Goal: Task Accomplishment & Management: Manage account settings

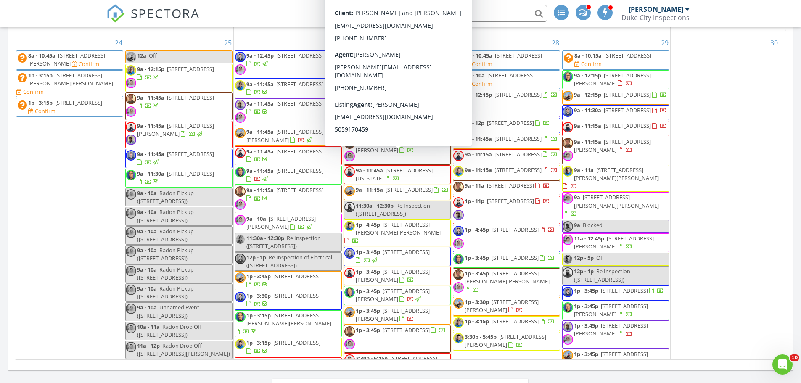
scroll to position [462, 0]
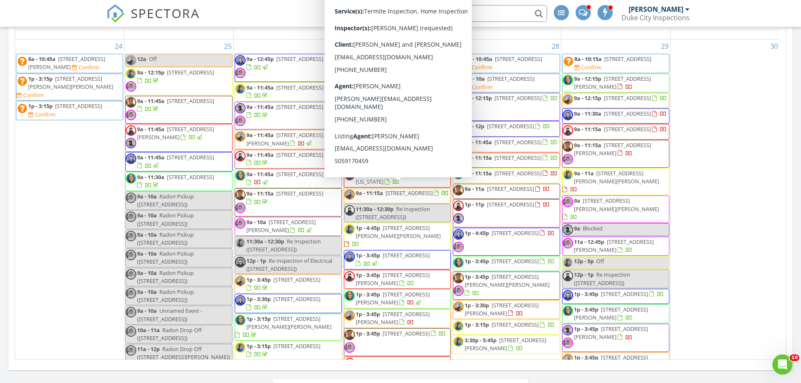
click at [792, 190] on div "Today Cassandra McGee 9:00 am 1705 Miracerros Pl NE, Albuquerque, NM 87106 Cass…" at bounding box center [400, 133] width 801 height 870
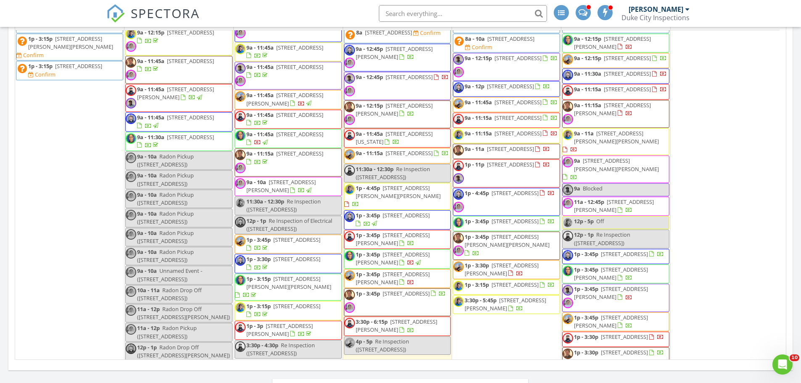
scroll to position [504, 0]
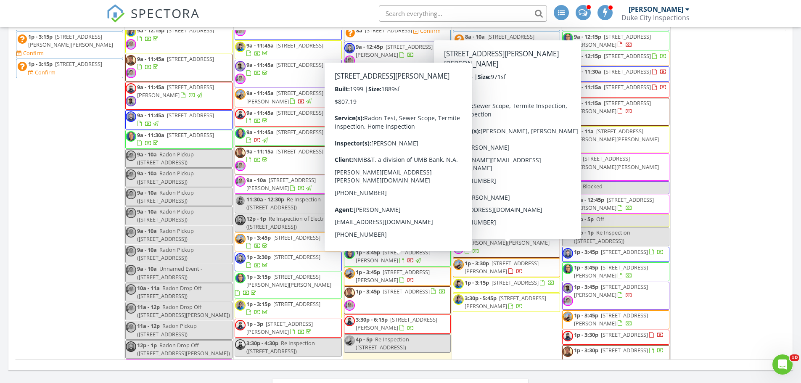
click at [414, 277] on div at bounding box center [410, 280] width 7 height 7
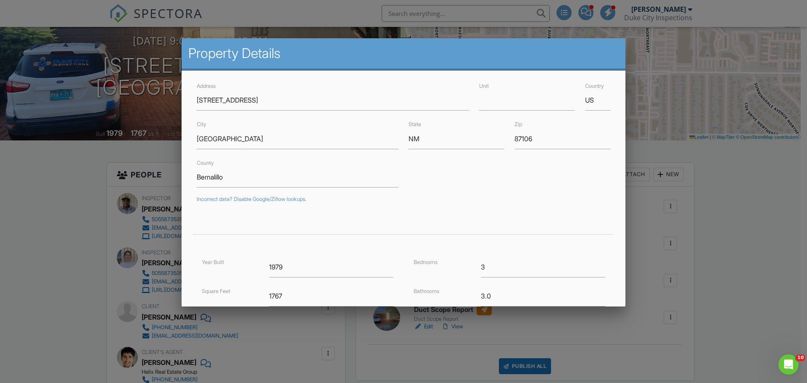
click at [124, 171] on div at bounding box center [403, 197] width 807 height 479
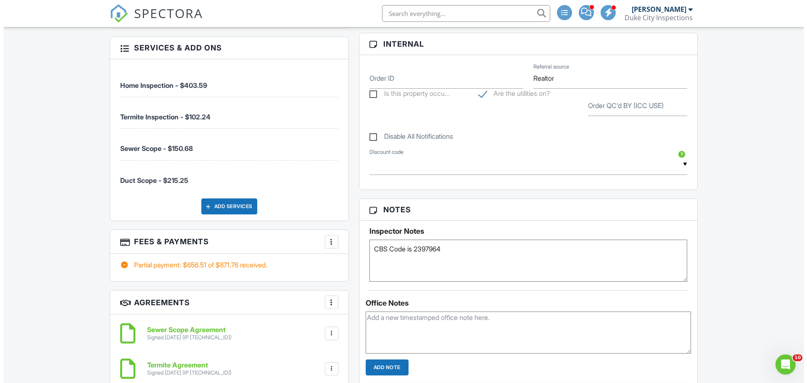
scroll to position [504, 0]
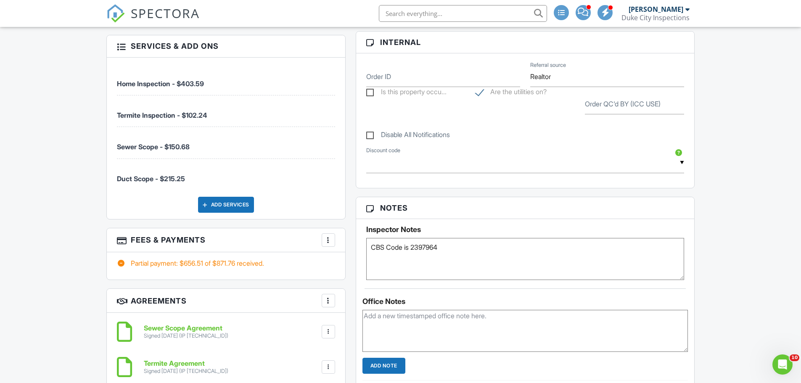
click at [234, 204] on div "Add Services" at bounding box center [226, 205] width 56 height 16
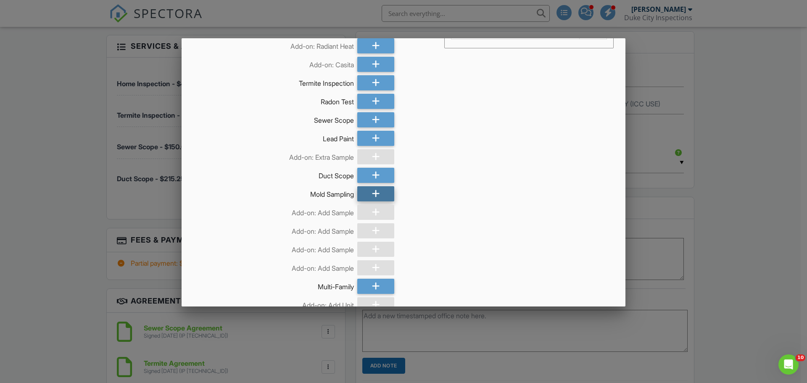
scroll to position [0, 0]
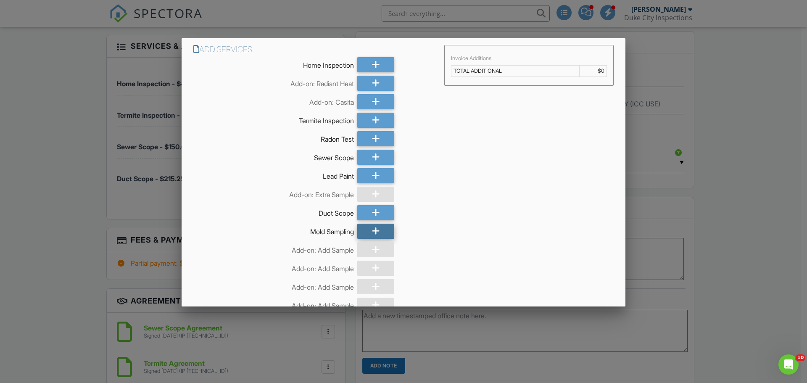
click at [372, 230] on icon at bounding box center [376, 231] width 8 height 15
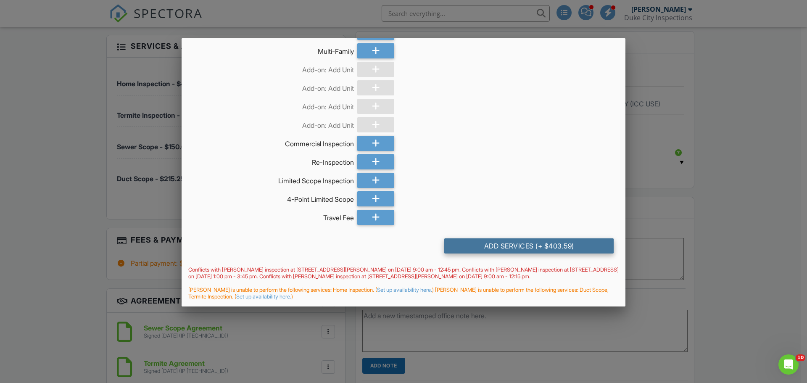
scroll to position [273, 0]
drag, startPoint x: 494, startPoint y: 245, endPoint x: 286, endPoint y: 253, distance: 208.6
click at [494, 245] on div "Add Services (+ $403.59)" at bounding box center [528, 245] width 169 height 15
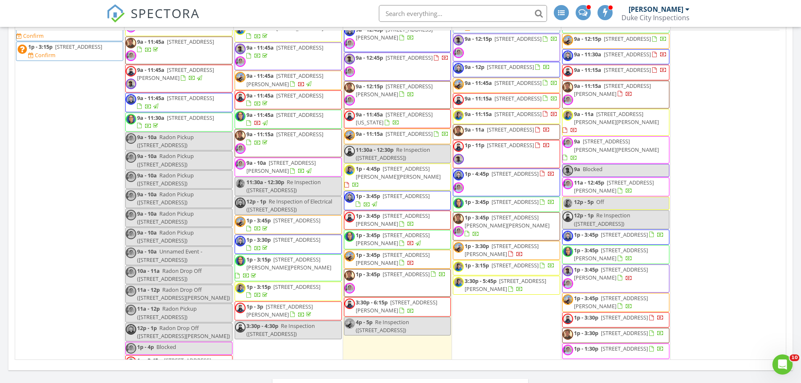
scroll to position [546, 0]
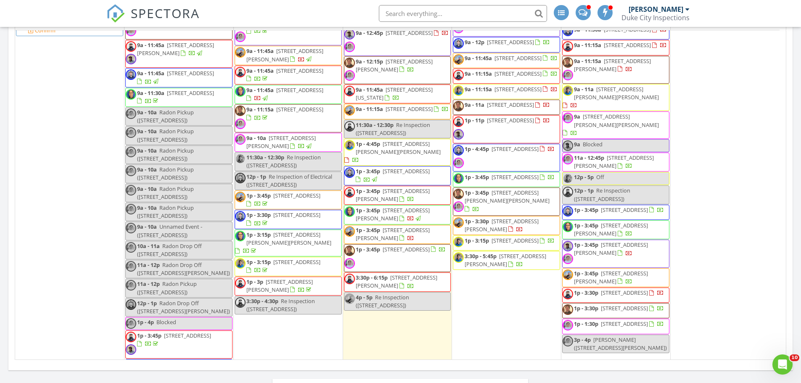
click at [178, 242] on span "Radon Drop Off (11510 Eagle Rock Ave NE, Albuquerque)" at bounding box center [169, 250] width 65 height 16
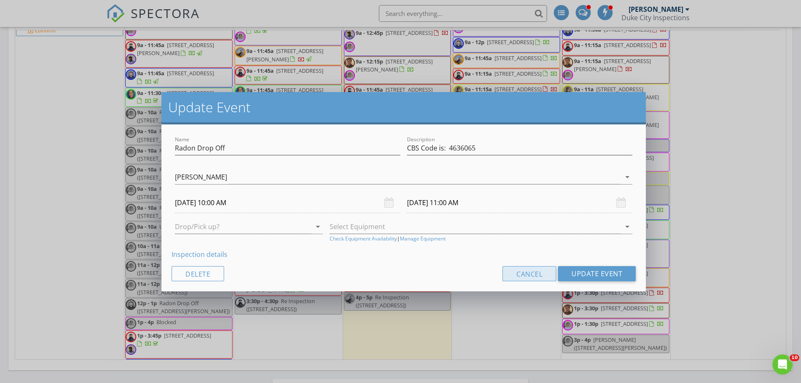
click at [523, 274] on button "Cancel" at bounding box center [529, 273] width 54 height 15
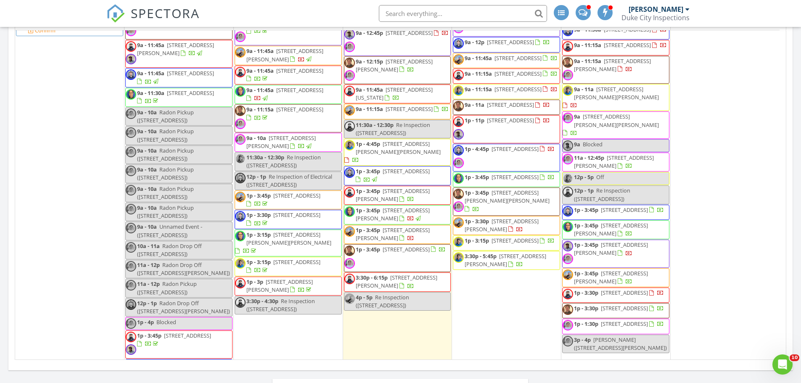
click at [0, 201] on div "Today Cassandra McGee 9:00 am 1705 Miracerros Pl NE, Albuquerque, NM 87106 Cass…" at bounding box center [400, 133] width 801 height 870
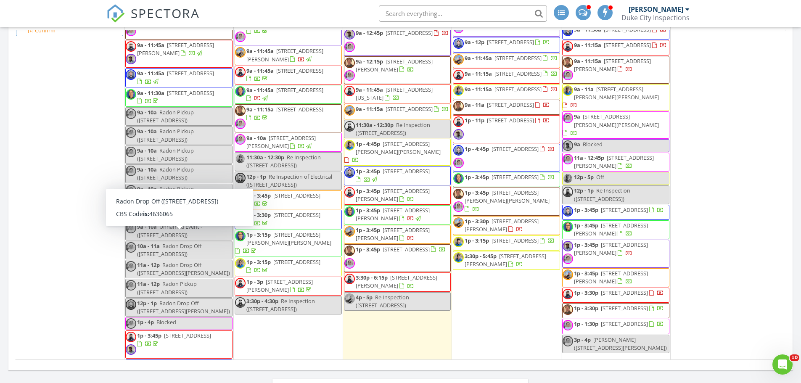
click at [145, 242] on span "10a - 11a" at bounding box center [148, 246] width 23 height 8
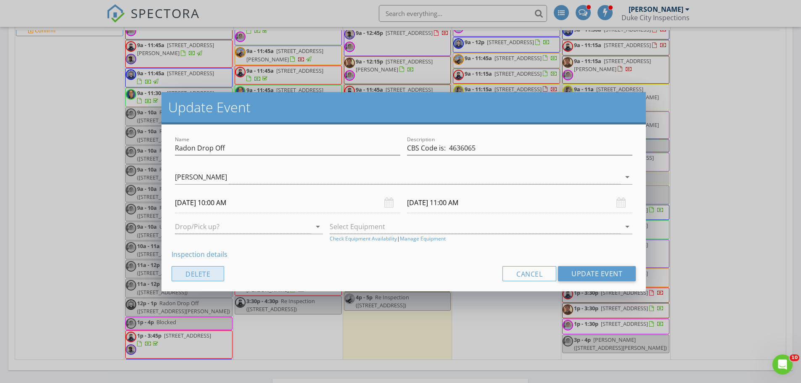
click at [190, 272] on button "Delete" at bounding box center [197, 273] width 53 height 15
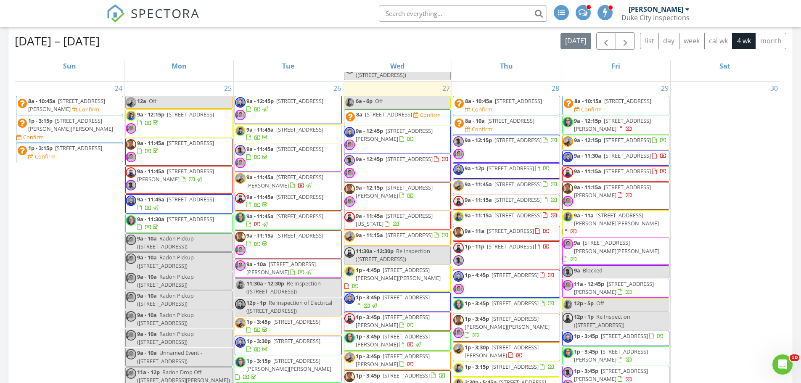
scroll to position [336, 0]
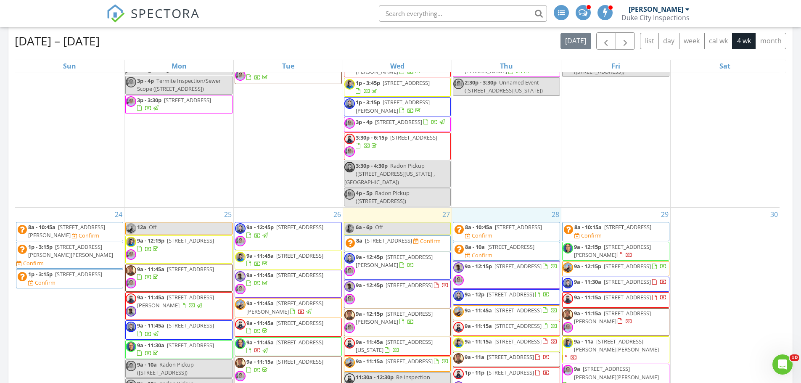
click at [510, 185] on link "Event" at bounding box center [506, 184] width 43 height 13
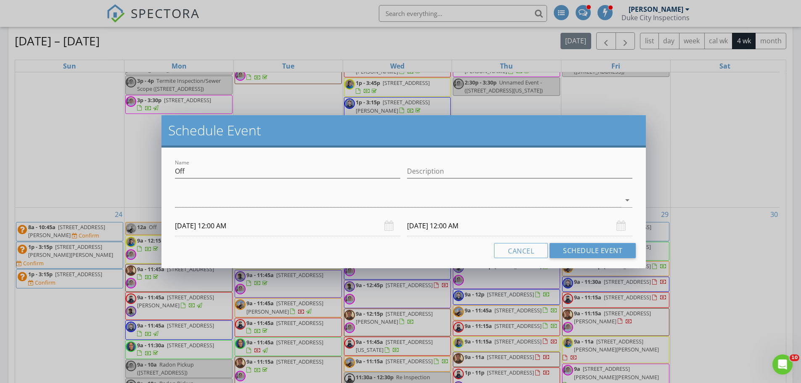
click at [302, 193] on div "arrow_drop_down" at bounding box center [403, 201] width 457 height 27
click at [302, 201] on div at bounding box center [398, 200] width 446 height 14
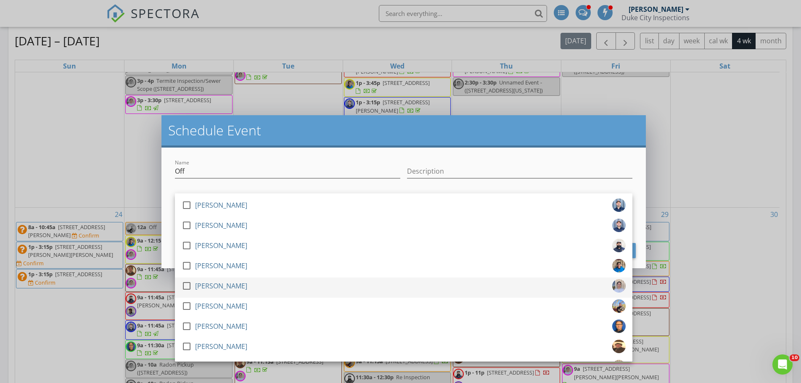
click at [265, 285] on div "check_box_outline_blank Cassandra McGee" at bounding box center [404, 287] width 444 height 17
click at [438, 171] on input "Description" at bounding box center [519, 171] width 225 height 14
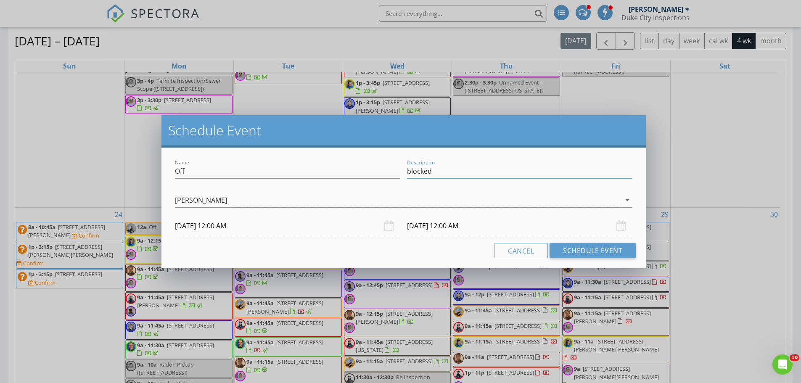
type input "blocked"
click at [553, 130] on h2 "Schedule Event" at bounding box center [403, 130] width 471 height 17
drag, startPoint x: 440, startPoint y: 167, endPoint x: 361, endPoint y: 171, distance: 79.1
click at [362, 171] on div "Name Off Description blocked" at bounding box center [403, 172] width 464 height 29
click at [261, 166] on input "Off" at bounding box center [287, 171] width 225 height 14
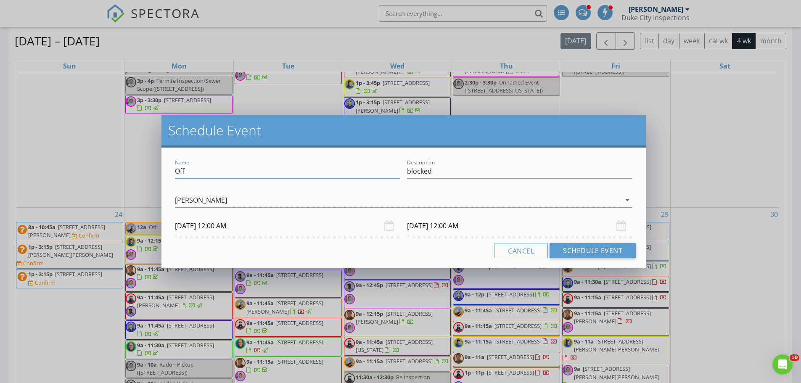
paste input "blocked"
type input "blocked"
click at [405, 227] on div "08/29/2025 12:00 AM" at bounding box center [520, 226] width 232 height 21
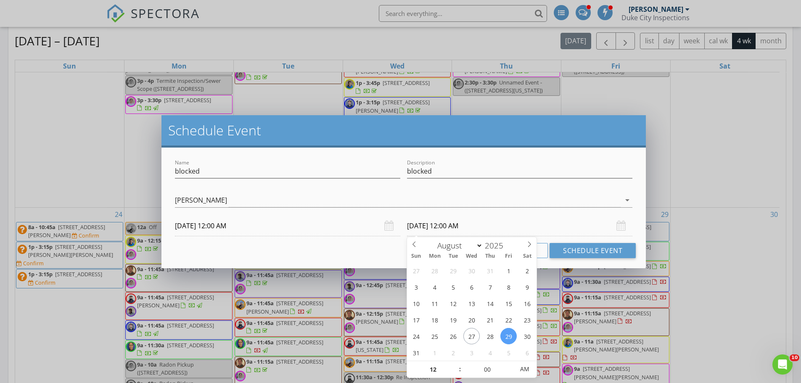
click at [448, 225] on input "08/29/2025 12:00 AM" at bounding box center [519, 226] width 225 height 21
click at [452, 202] on div "[PERSON_NAME]" at bounding box center [398, 200] width 446 height 14
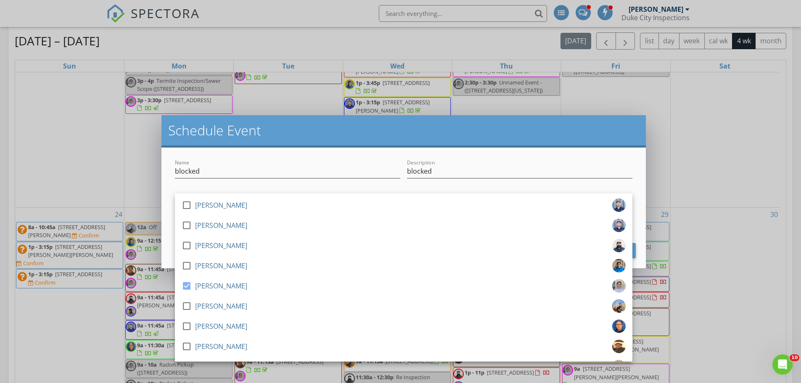
click at [560, 156] on div "Name blocked Description blocked check_box_outline_blank Matt Williams check_bo…" at bounding box center [403, 208] width 484 height 121
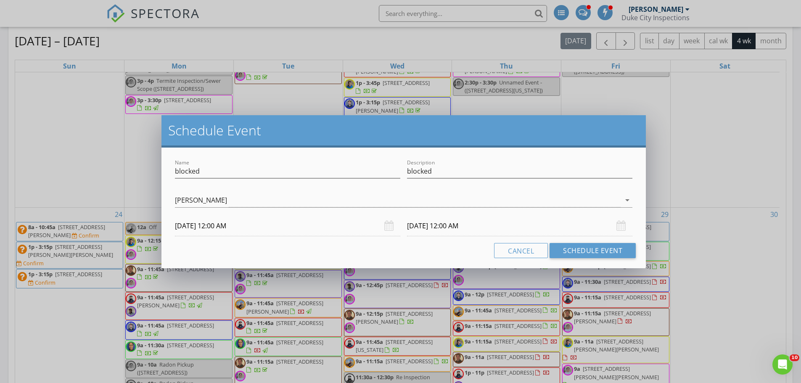
click at [488, 219] on input "08/28/2025 12:00 AM" at bounding box center [519, 226] width 225 height 21
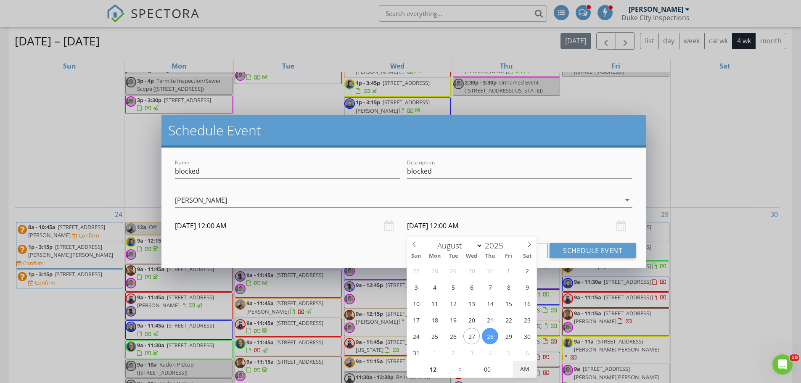
type input "08/28/2025 12:00 PM"
click at [518, 364] on span "AM" at bounding box center [524, 369] width 23 height 17
click at [361, 249] on div "Cancel Schedule Event" at bounding box center [403, 250] width 464 height 15
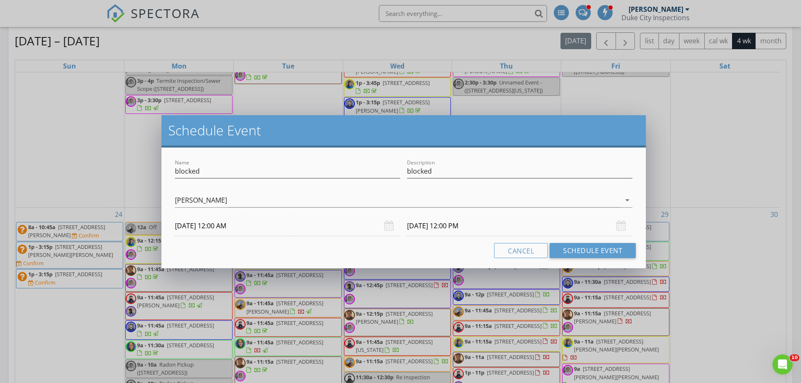
click at [239, 228] on input "08/28/2025 12:00 AM" at bounding box center [287, 226] width 225 height 21
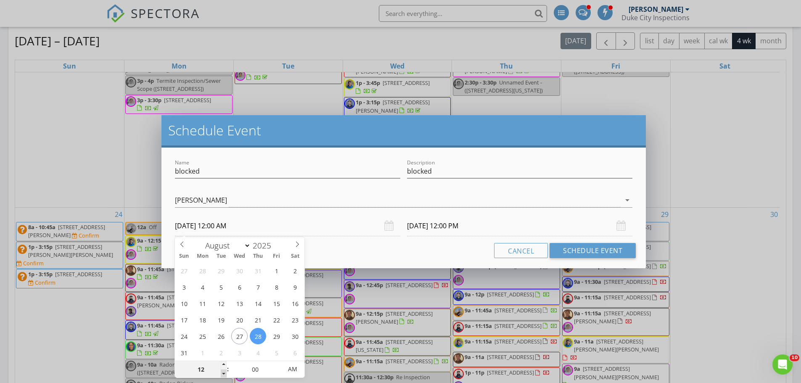
type input "11"
type input "08/28/2025 11:00 PM"
click at [224, 374] on span at bounding box center [224, 373] width 6 height 8
type input "11"
type input "08/29/2025 11:00 AM"
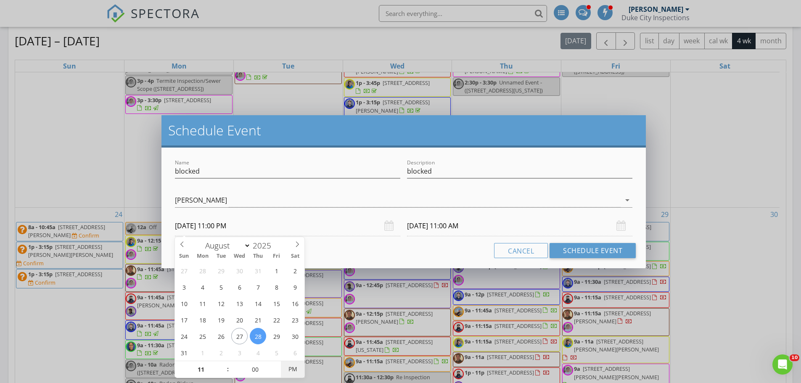
type input "08/28/2025 11:00 AM"
type input "08/28/2025 11:00 PM"
click at [292, 370] on span "PM" at bounding box center [292, 369] width 23 height 17
click at [366, 259] on div "Name blocked Description blocked check_box_outline_blank Matt Williams check_bo…" at bounding box center [403, 208] width 484 height 121
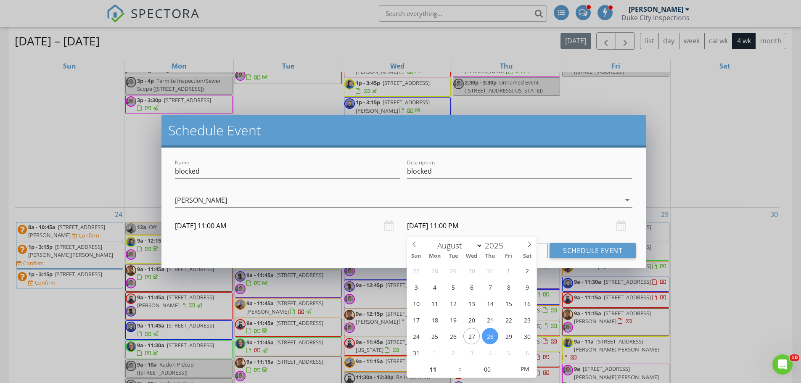
click at [465, 220] on input "08/28/2025 11:00 PM" at bounding box center [519, 226] width 225 height 21
type input "12"
type input "08/28/2025 12:00 AM"
click at [457, 364] on span at bounding box center [456, 365] width 6 height 8
type input "01"
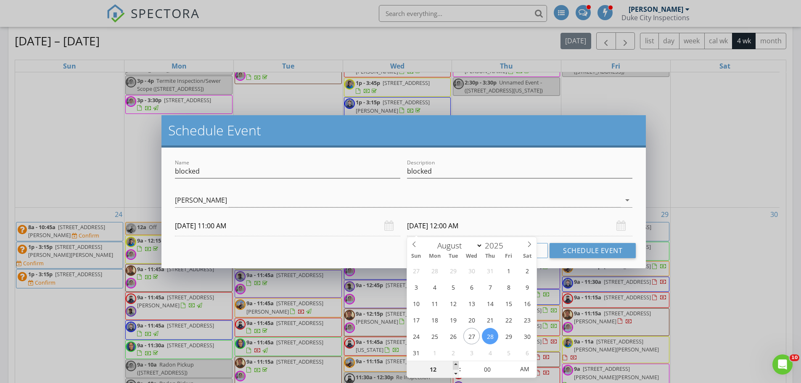
type input "08/28/2025 1:00 AM"
click at [456, 361] on span at bounding box center [456, 365] width 6 height 8
type input "02"
type input "08/28/2025 2:00 AM"
click at [456, 361] on span at bounding box center [456, 365] width 6 height 8
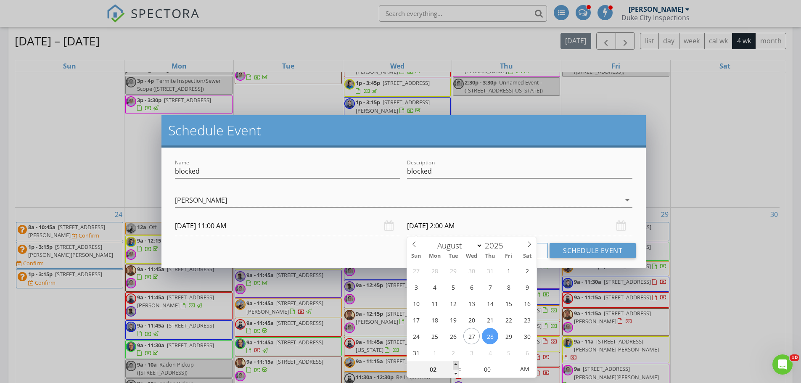
click at [456, 362] on span at bounding box center [456, 365] width 6 height 8
type input "03"
type input "08/28/2025 3:00 AM"
type input "04"
type input "08/28/2025 4:00 AM"
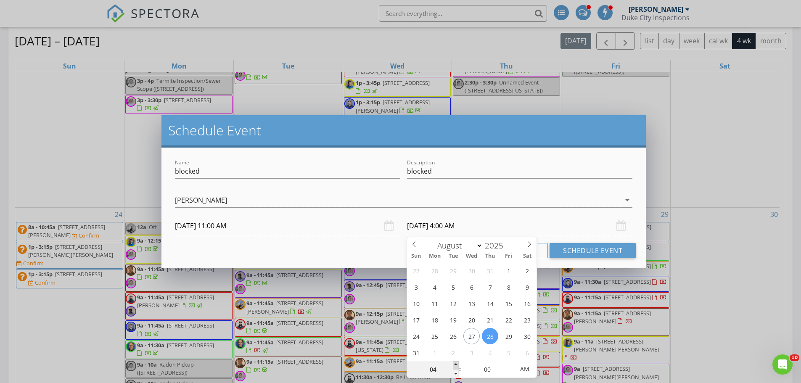
click at [455, 363] on span at bounding box center [456, 365] width 6 height 8
type input "05"
type input "08/28/2025 5:00 AM"
click at [455, 363] on span at bounding box center [456, 365] width 6 height 8
type input "06"
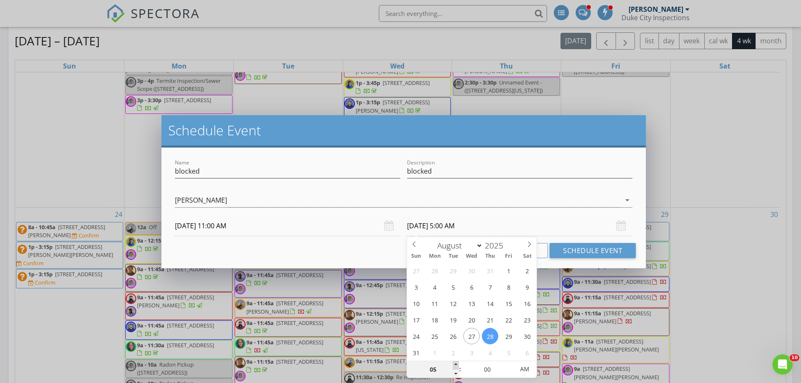
type input "08/28/2025 6:00 AM"
click at [455, 363] on span at bounding box center [456, 365] width 6 height 8
type input "07"
type input "08/28/2025 7:00 AM"
click at [455, 363] on span at bounding box center [456, 365] width 6 height 8
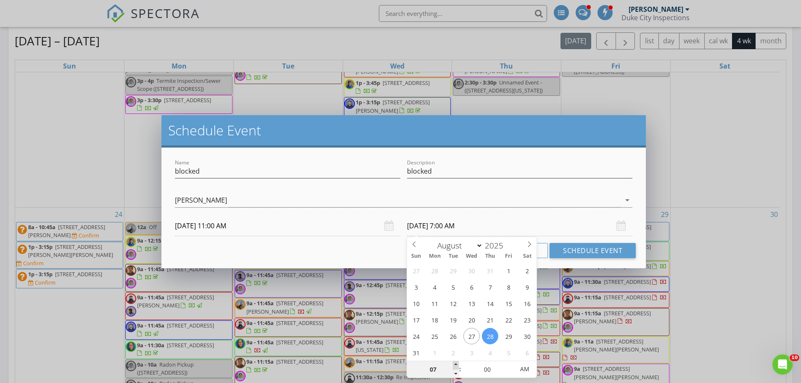
type input "08"
type input "08/28/2025 8:00 AM"
click at [455, 363] on span at bounding box center [456, 365] width 6 height 8
type input "09"
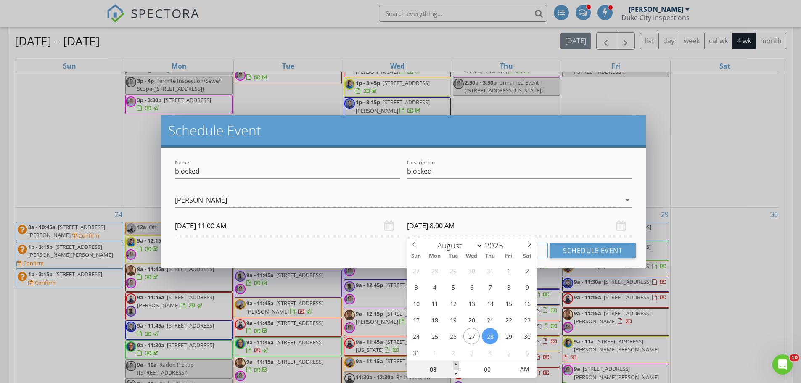
type input "08/28/2025 9:00 AM"
type input "10"
type input "08/28/2025 10:00 AM"
click at [455, 363] on span at bounding box center [456, 365] width 6 height 8
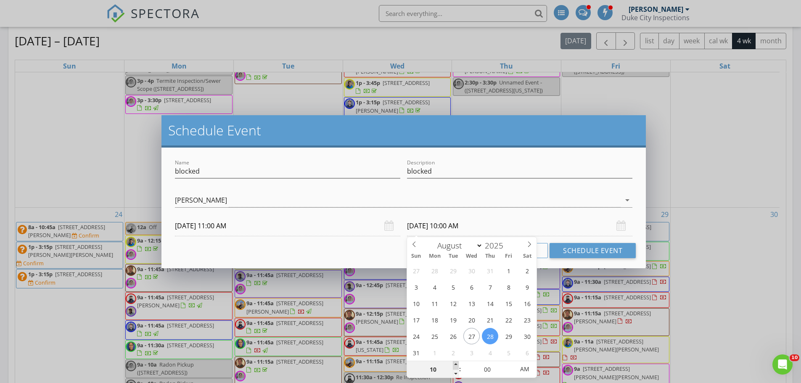
type input "11"
type input "08/28/2025 11:00 AM"
type input "12"
type input "08/28/2025 12:00 PM"
click at [455, 363] on span at bounding box center [456, 365] width 6 height 8
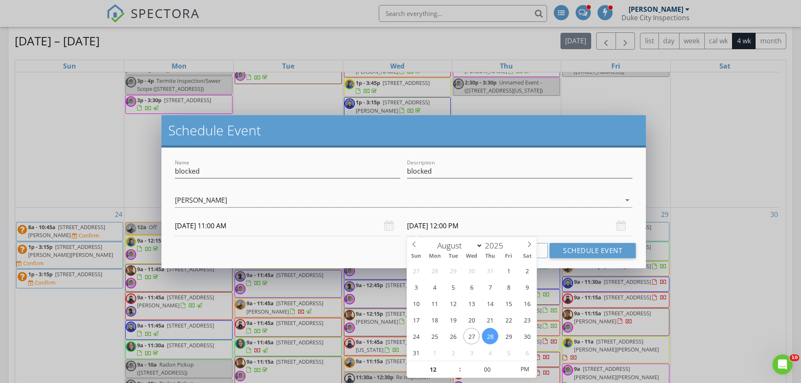
click at [366, 251] on div "Cancel Schedule Event" at bounding box center [403, 250] width 464 height 15
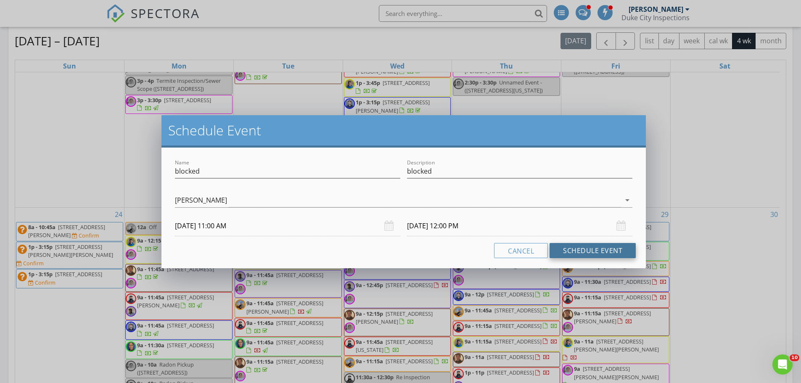
click at [588, 252] on button "Schedule Event" at bounding box center [592, 250] width 86 height 15
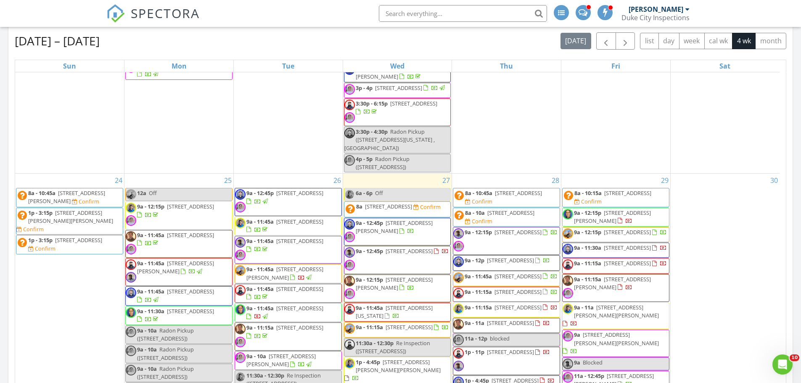
scroll to position [373, 0]
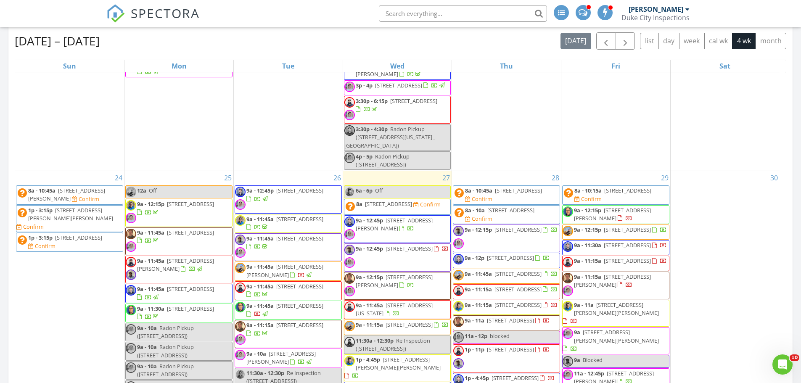
drag, startPoint x: 401, startPoint y: 237, endPoint x: 404, endPoint y: 225, distance: 12.6
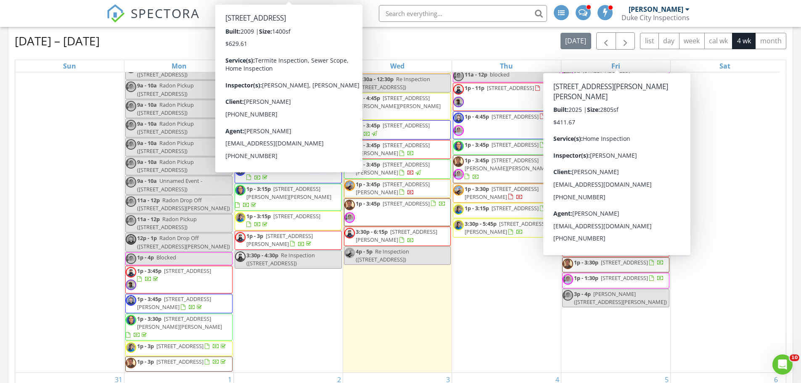
scroll to position [625, 0]
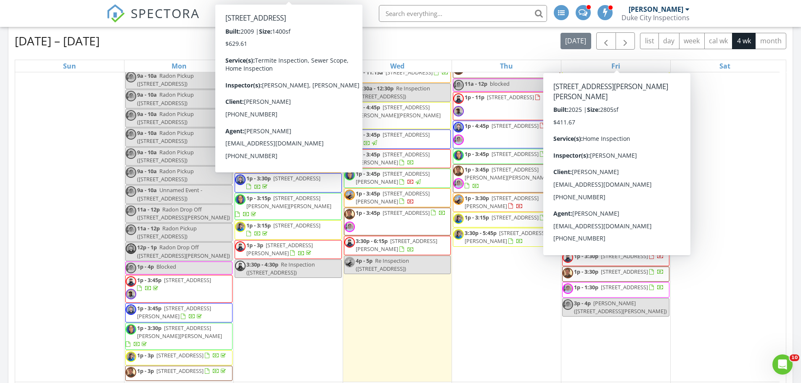
click at [796, 224] on div "Today Cassandra McGee 9:00 am 1705 Miracerros Pl NE, Albuquerque, NM 87106 Cass…" at bounding box center [400, 175] width 801 height 870
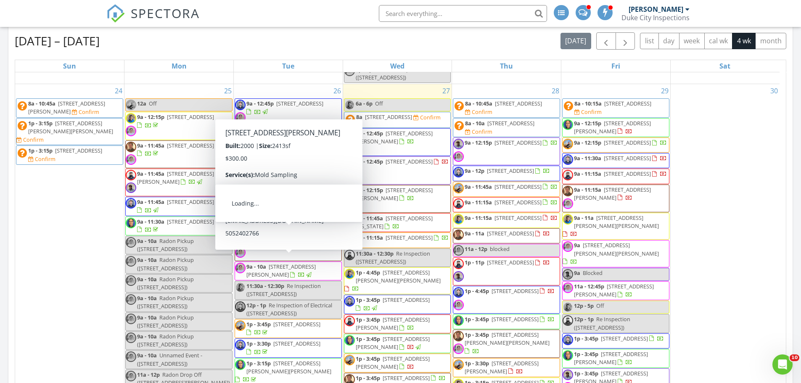
scroll to position [457, 0]
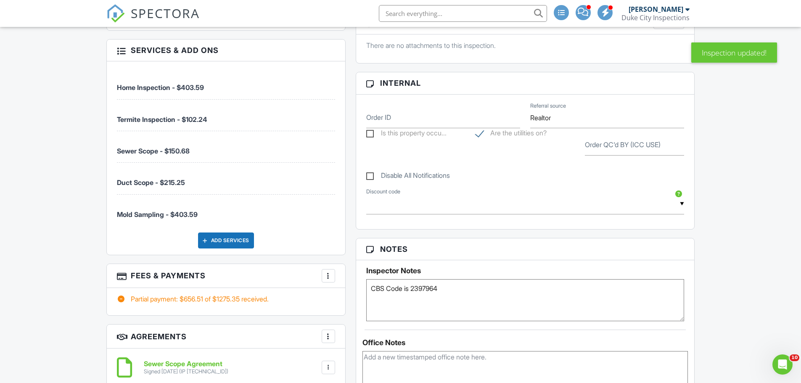
click at [327, 276] on div at bounding box center [328, 276] width 8 height 8
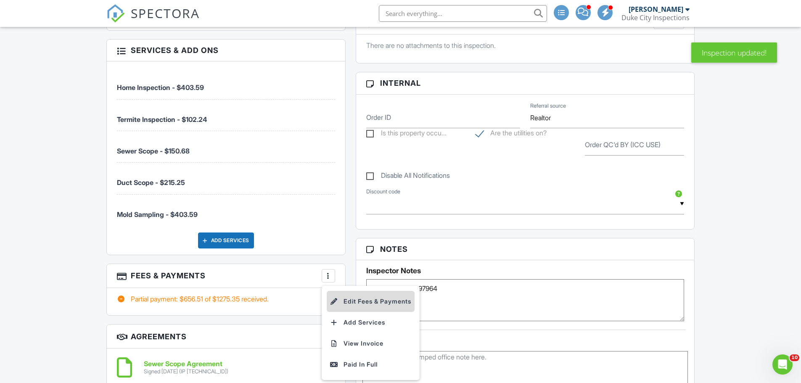
click at [394, 299] on li "Edit Fees & Payments" at bounding box center [371, 301] width 88 height 21
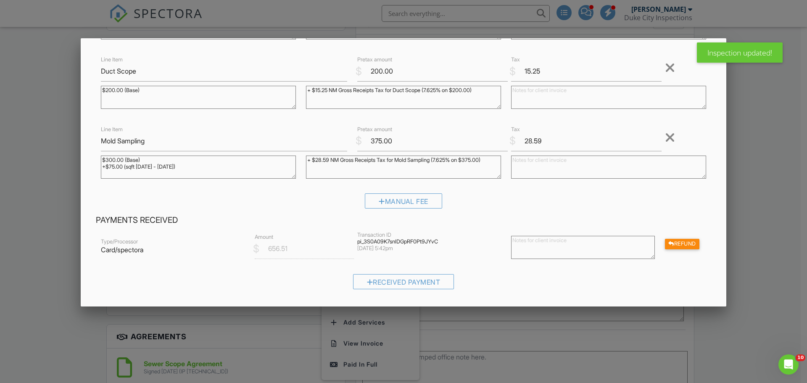
scroll to position [252, 0]
click at [179, 163] on textarea "$300.00 (Base) +$75.00 (sqft 1000 - 2000)" at bounding box center [198, 166] width 195 height 23
drag, startPoint x: 179, startPoint y: 163, endPoint x: 50, endPoint y: 165, distance: 129.5
click at [50, 165] on body "SPECTORA Cassandra McGee Duke City Inspections Role: Inspector Dashboard New In…" at bounding box center [400, 323] width 801 height 1822
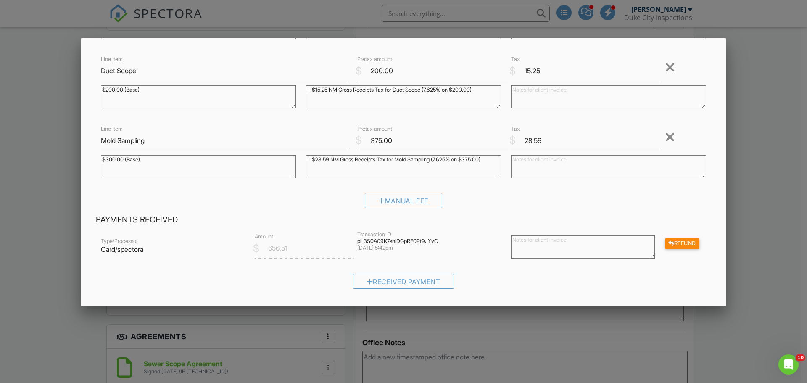
type textarea "$300.00 (Base)"
click at [327, 159] on textarea "+ $28.59 NM Gross Receipts Tax for Mold Sampling (7.625% on $375.00)" at bounding box center [403, 166] width 195 height 23
type textarea "+ $22.88 NM Gross Receipts Tax for Mold Sampling (7.625% on $375.00)"
drag, startPoint x: 394, startPoint y: 143, endPoint x: 341, endPoint y: 127, distance: 55.4
click at [341, 127] on div "Line Item Mold Sampling $ Pretax amount 375.00 $ Tax 28.59 Remove $300.00 (Base…" at bounding box center [403, 154] width 615 height 61
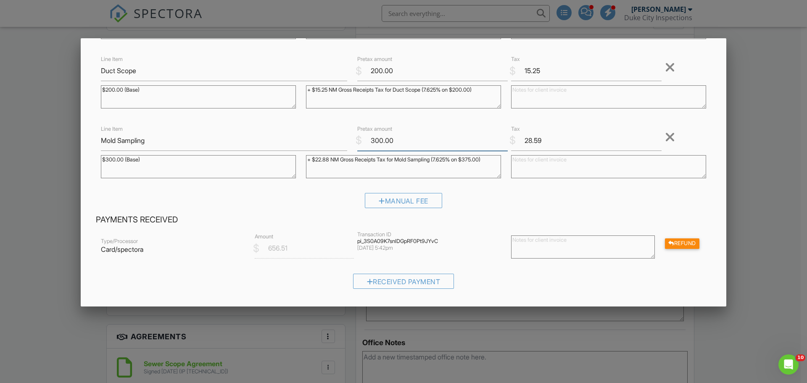
type input "300.00"
drag, startPoint x: 577, startPoint y: 141, endPoint x: 407, endPoint y: 147, distance: 169.9
click at [419, 145] on div "Line Item Mold Sampling $ Pretax amount 300.00 $ Tax 28.59 Remove $300.00 (Base…" at bounding box center [403, 154] width 615 height 61
type input "22.88"
click at [482, 158] on textarea "+ $28.59 NM Gross Receipts Tax for Mold Sampling (7.625% on $375.00)" at bounding box center [403, 166] width 195 height 23
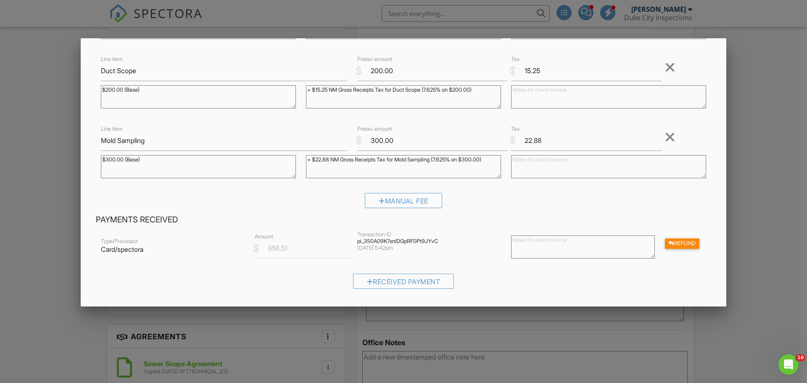
type textarea "+ $22.88 NM Gross Receipts Tax for Mold Sampling (7.625% on $300.00)"
click at [495, 189] on div "Inspection Fees Line Item Home Inspection $ Pretax amount 375.00 $ Tax 28.59 Re…" at bounding box center [403, 22] width 625 height 386
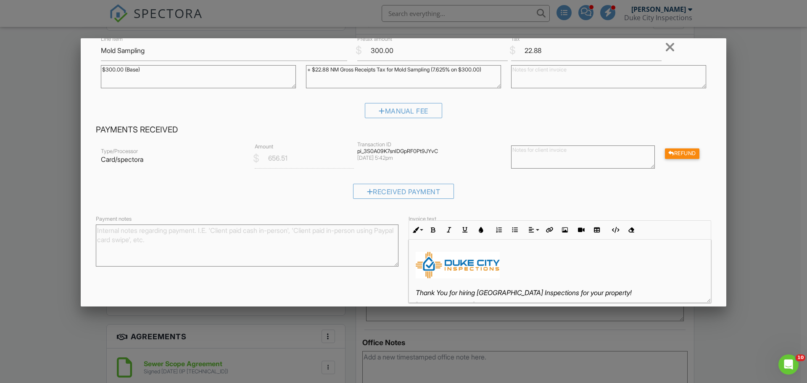
scroll to position [378, 0]
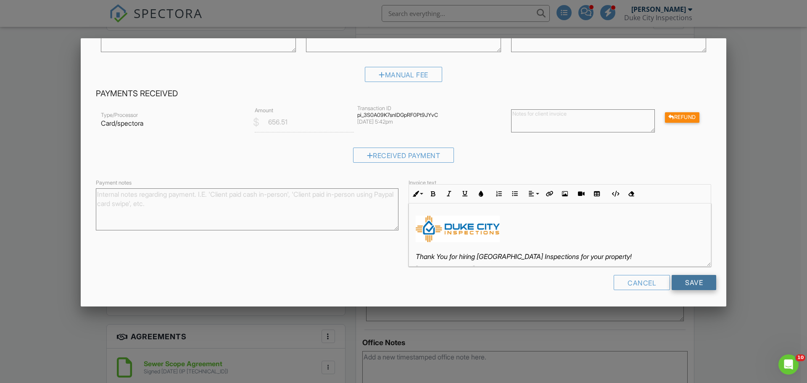
click at [678, 283] on input "Save" at bounding box center [694, 282] width 45 height 15
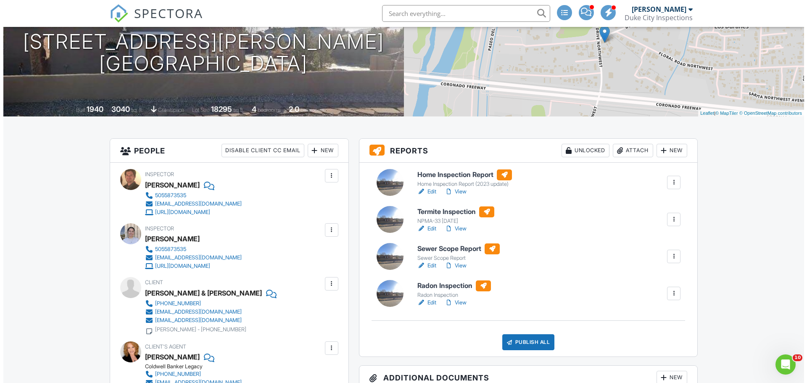
scroll to position [84, 0]
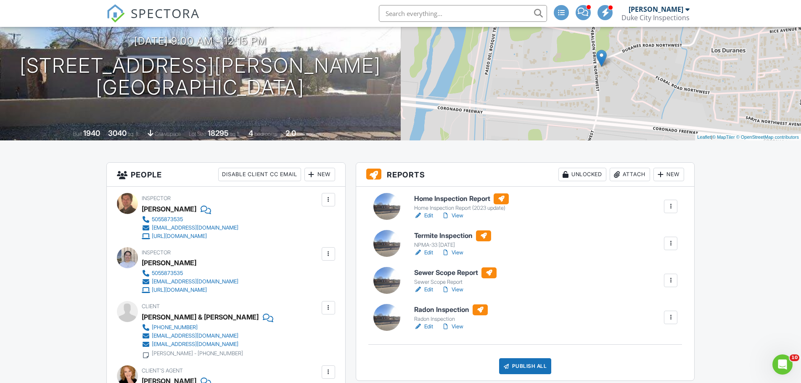
click at [622, 178] on div "Attach" at bounding box center [629, 174] width 40 height 13
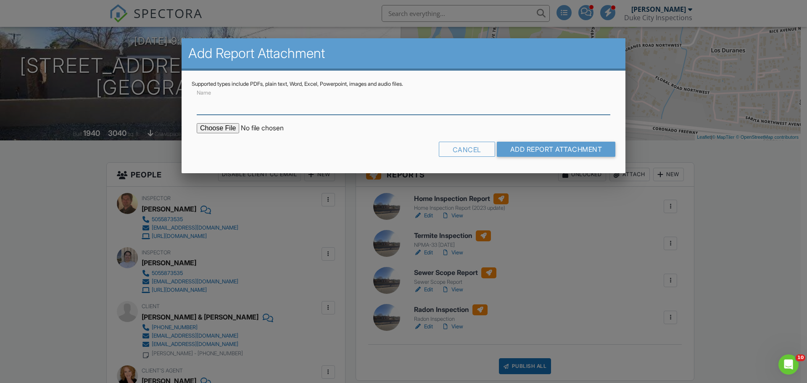
click at [285, 103] on input "Name" at bounding box center [404, 104] width 414 height 21
type input "Radon Report"
click at [230, 129] on input "file" at bounding box center [268, 128] width 143 height 10
type input "C:\fakepath\1316-Gabaldon-Rd-NW_RadonReport_615c3306-235e-4c97-9ce7-a04c5540d72…"
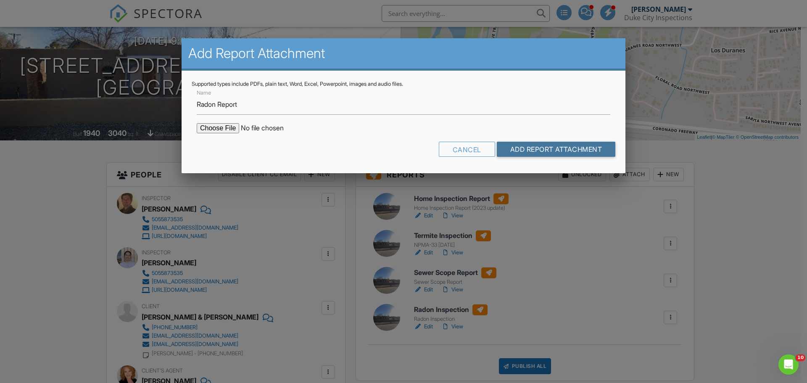
drag, startPoint x: 564, startPoint y: 153, endPoint x: 542, endPoint y: 141, distance: 25.4
click at [561, 152] on input "Add Report Attachment" at bounding box center [556, 149] width 119 height 15
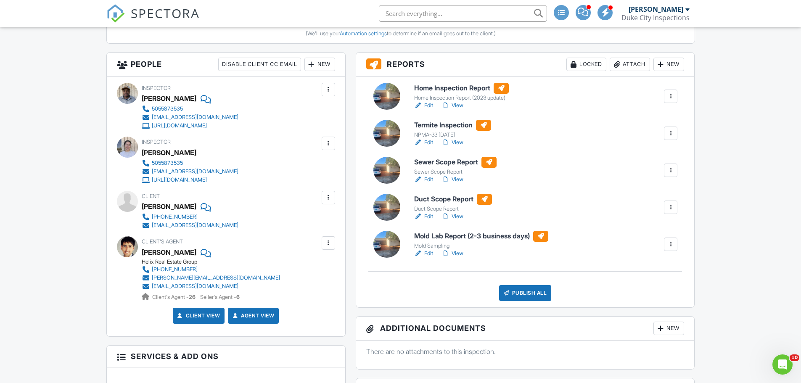
scroll to position [210, 0]
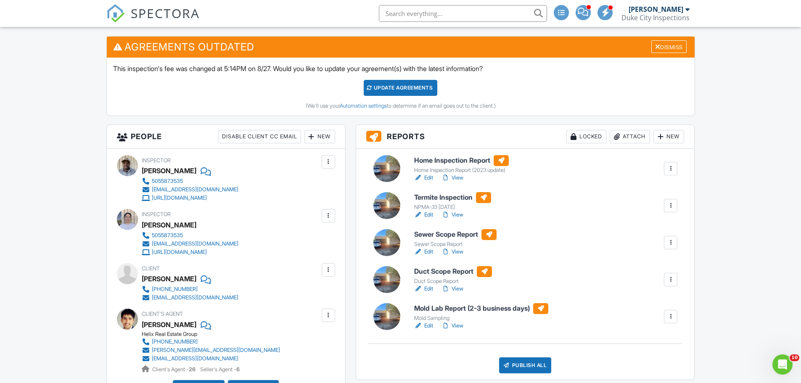
click at [422, 210] on div "NPMA-33 [DATE]" at bounding box center [452, 207] width 77 height 7
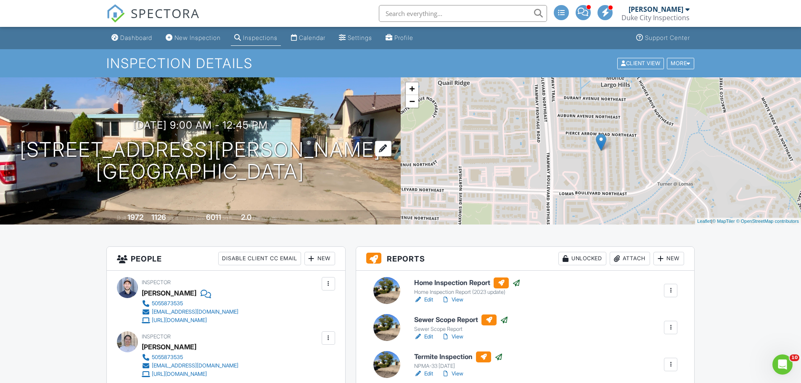
click at [274, 144] on h1 "[STREET_ADDRESS][PERSON_NAME] [GEOGRAPHIC_DATA], NM 87112" at bounding box center [200, 161] width 361 height 45
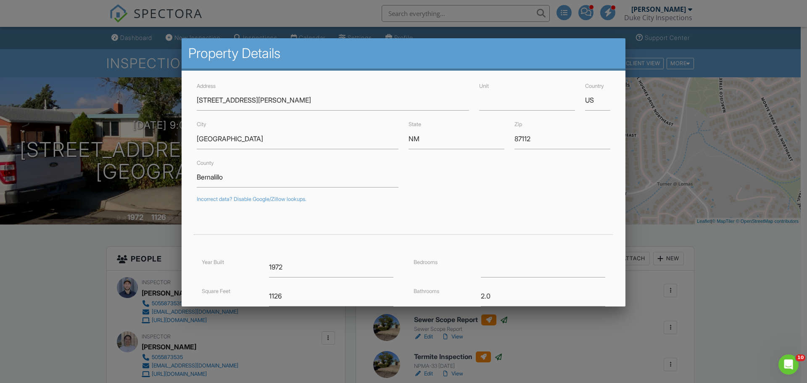
click at [685, 112] on div at bounding box center [403, 197] width 807 height 479
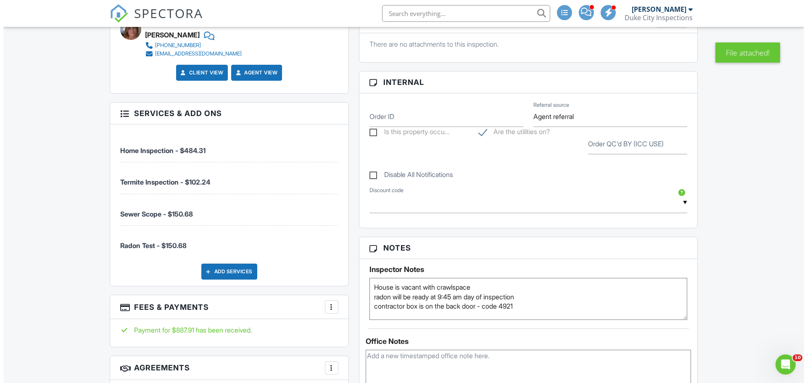
scroll to position [504, 0]
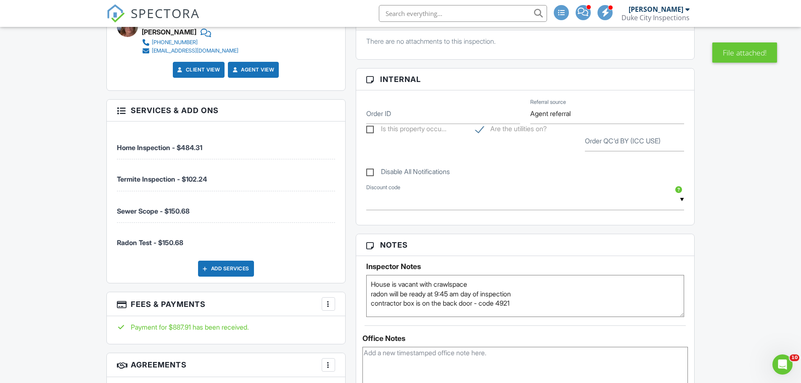
click at [241, 270] on div "Add Services" at bounding box center [226, 269] width 56 height 16
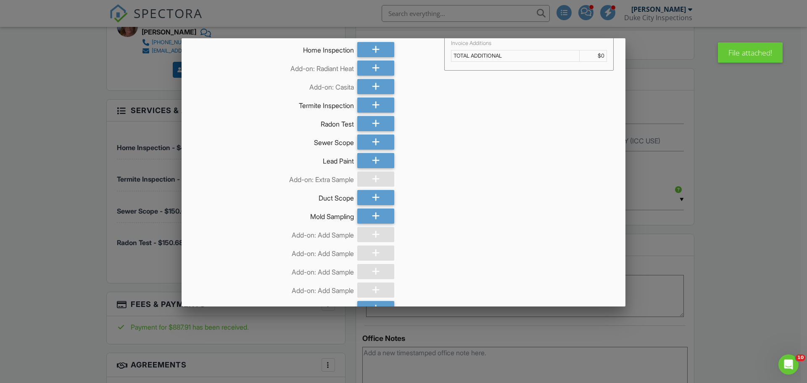
scroll to position [42, 0]
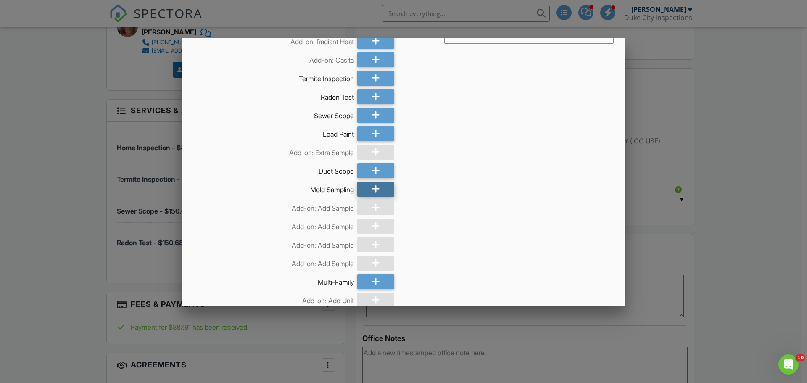
click at [372, 191] on icon at bounding box center [376, 189] width 8 height 15
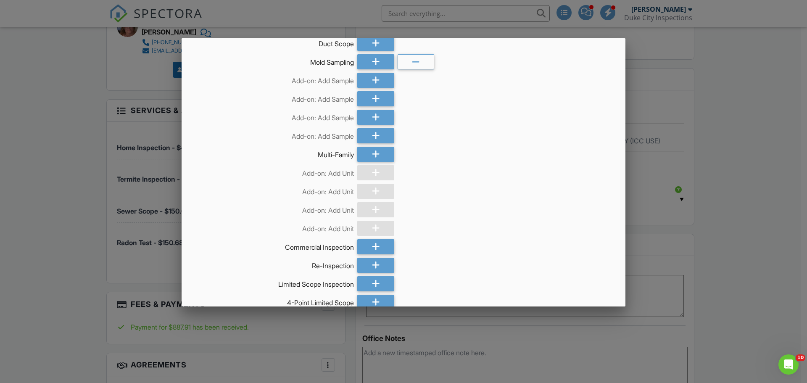
scroll to position [233, 0]
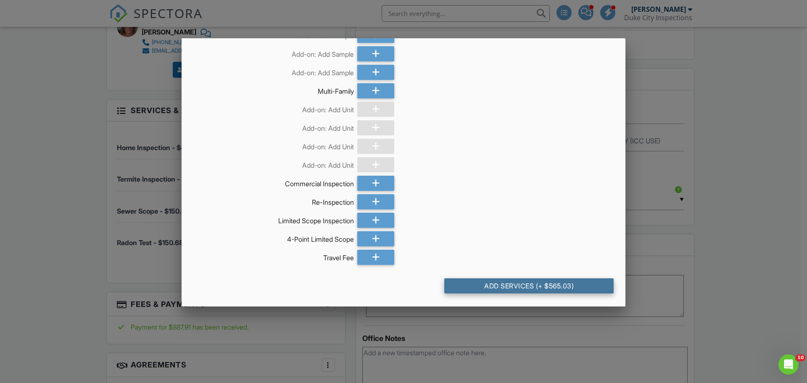
click at [531, 287] on div "Add Services (+ $565.03)" at bounding box center [528, 285] width 169 height 15
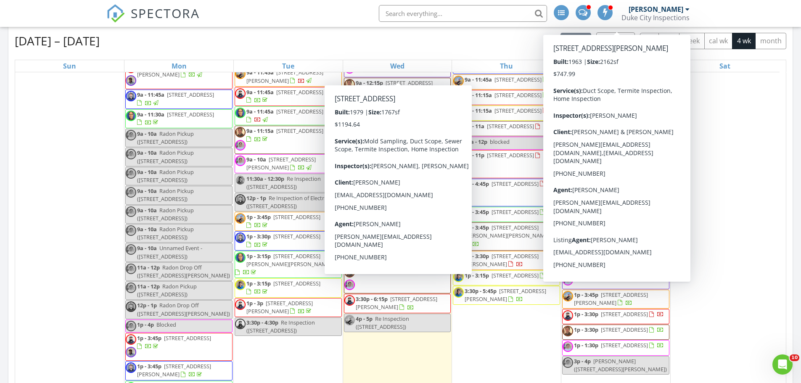
scroll to position [583, 0]
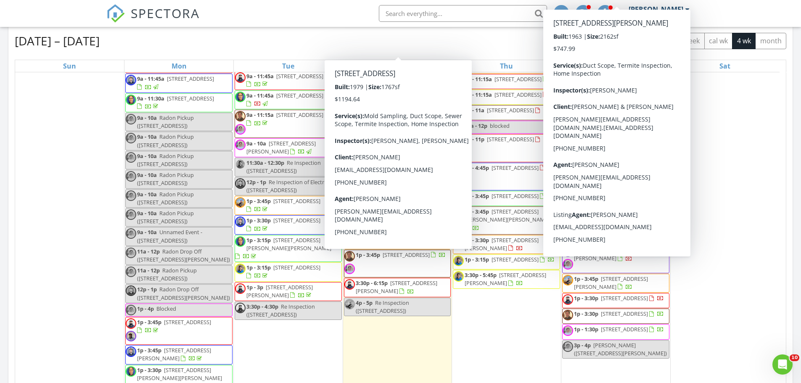
click at [788, 216] on div "Aug 17 – Sep 13, 2025 today list day week cal wk 4 wk month Sun Mon Tue Wed Thu…" at bounding box center [400, 217] width 784 height 382
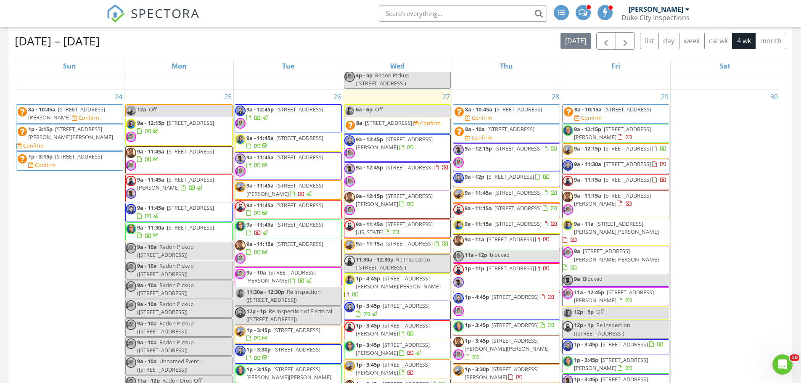
scroll to position [457, 0]
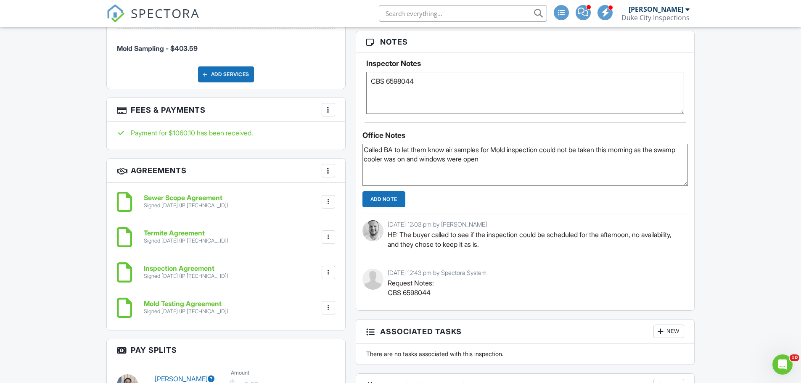
scroll to position [715, 0]
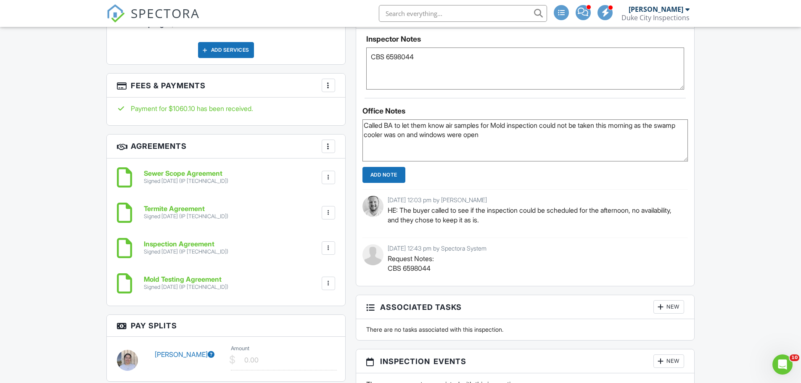
drag, startPoint x: 530, startPoint y: 150, endPoint x: 291, endPoint y: 114, distance: 241.0
click at [291, 114] on div "All emails and texts are disabled for this inspection! All emails and texts hav…" at bounding box center [400, 38] width 599 height 1012
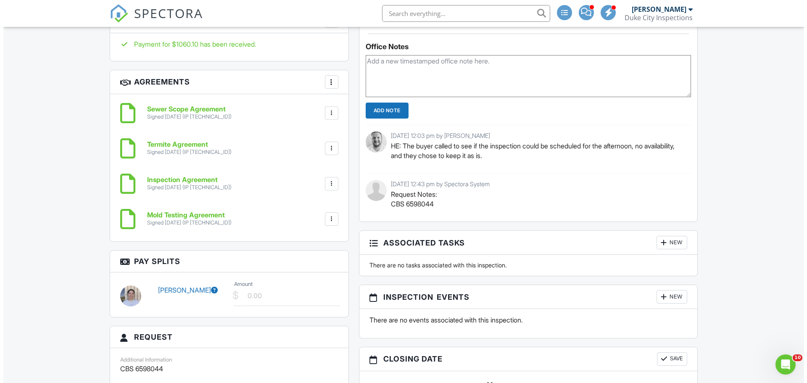
scroll to position [799, 0]
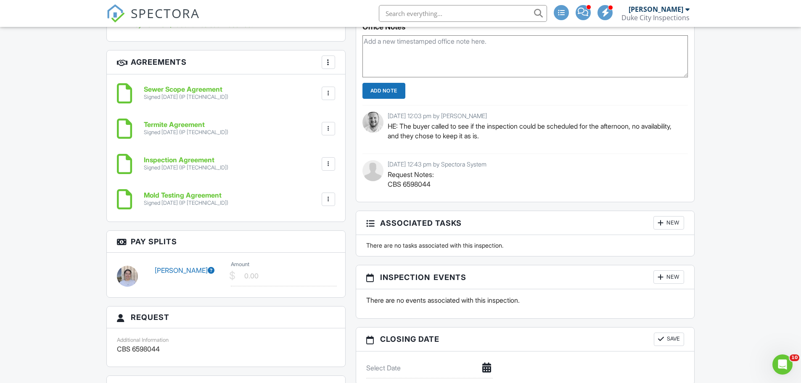
click at [663, 281] on div at bounding box center [660, 277] width 8 height 8
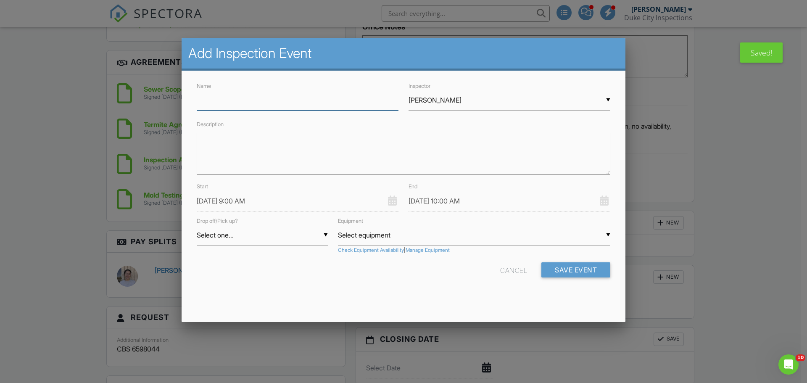
click at [274, 106] on input "Name" at bounding box center [298, 100] width 202 height 21
type input "Mold test"
click at [439, 104] on div "▼ Matt Williams Matt Williams Danny Ortwerth Rudy Martinez Cisco Gonzales Cassa…" at bounding box center [510, 100] width 202 height 21
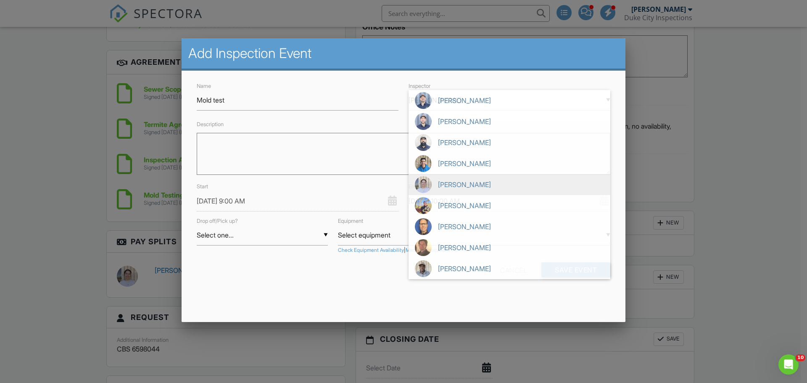
click at [446, 190] on span "[PERSON_NAME]" at bounding box center [510, 184] width 202 height 21
type input "[PERSON_NAME]"
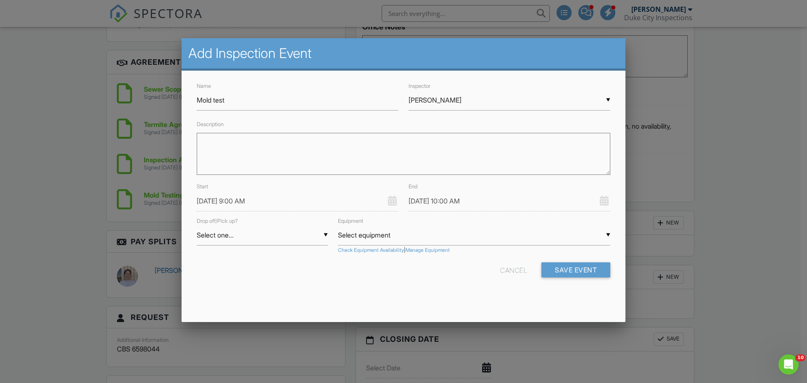
click at [298, 149] on textarea "Description" at bounding box center [404, 154] width 414 height 42
click at [243, 204] on input "08/26/2025 9:00 AM" at bounding box center [298, 201] width 202 height 21
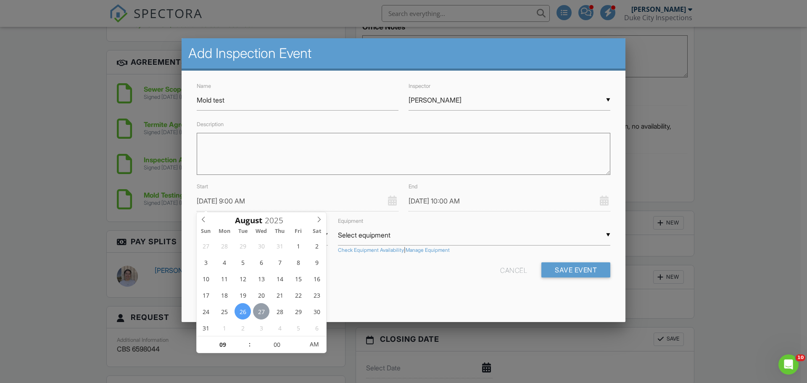
type input "[DATE] 9:00 AM"
type input "[DATE] 10:00 AM"
type input "08/28/2025 9:00 AM"
type input "08/28/2025 10:00 AM"
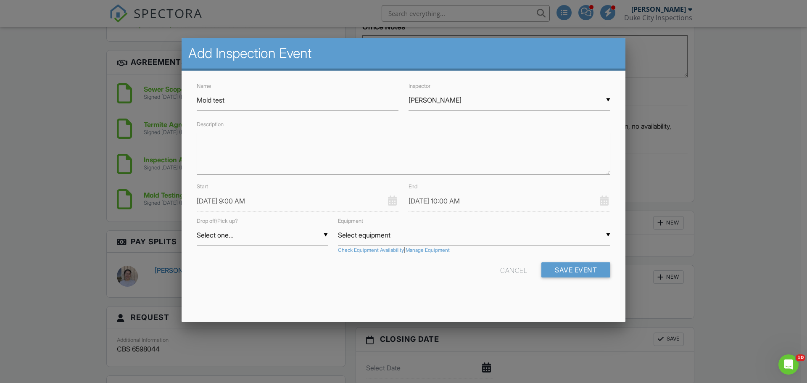
click at [360, 175] on div "Description" at bounding box center [404, 150] width 424 height 62
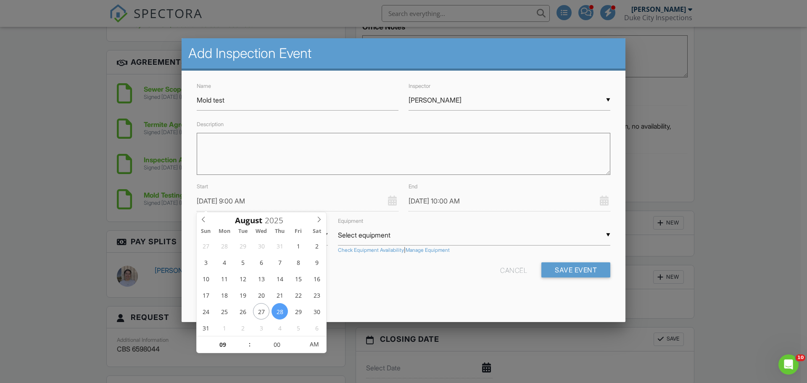
click at [302, 203] on input "08/28/2025 9:00 AM" at bounding box center [298, 201] width 202 height 21
type input "08/28/2025 10:00 AM"
type input "10"
click at [246, 343] on span at bounding box center [246, 340] width 6 height 8
type input "08/28/2025 11:00 AM"
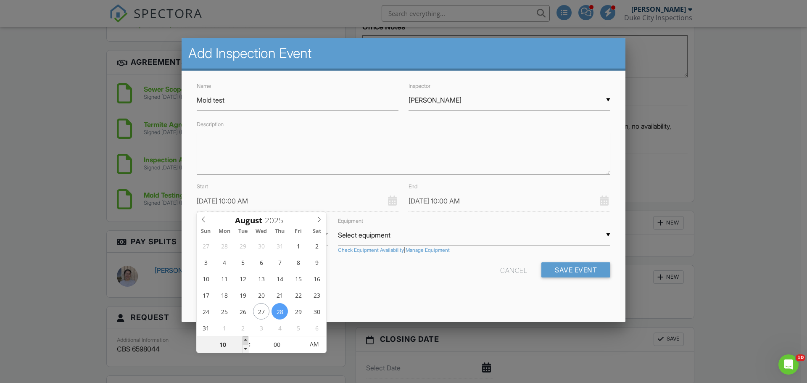
type input "11"
click at [246, 343] on span at bounding box center [246, 340] width 6 height 8
type input "08/28/2025 12:00 PM"
type input "12"
click at [246, 343] on span at bounding box center [246, 340] width 6 height 8
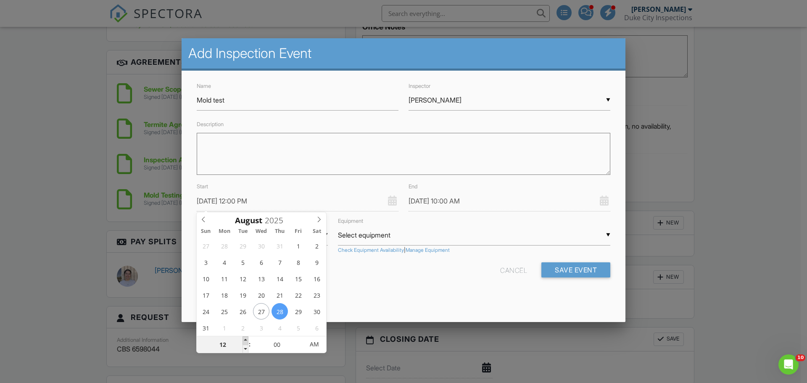
type input "08/28/2025 1:00 PM"
type input "01"
click at [246, 343] on span at bounding box center [246, 340] width 6 height 8
type input "08/28/2025 2:00 PM"
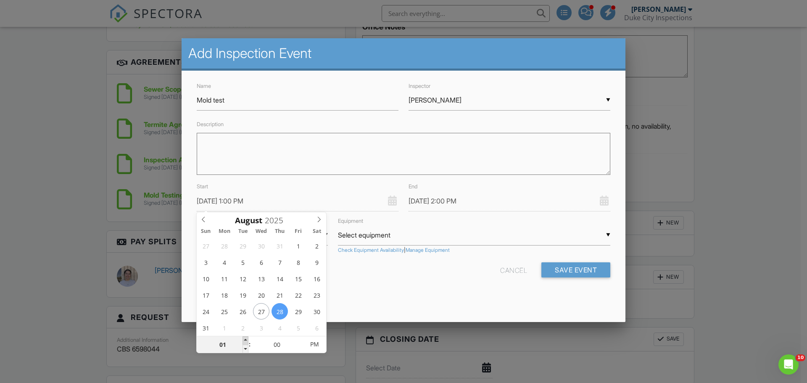
type input "02"
click at [246, 343] on span at bounding box center [246, 340] width 6 height 8
type input "08/28/2025 3:00 PM"
type input "03"
click at [246, 343] on span at bounding box center [246, 340] width 6 height 8
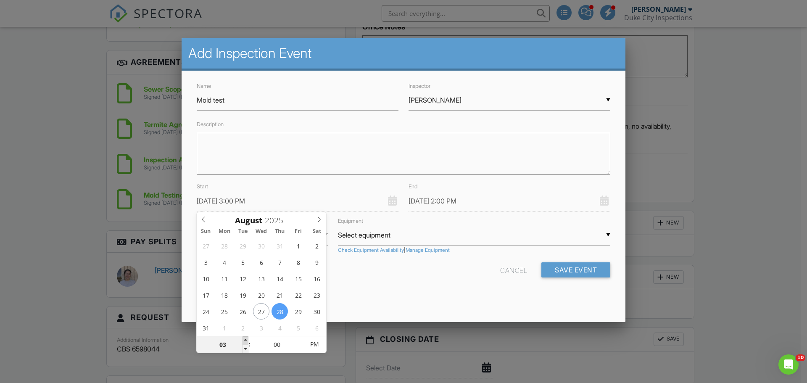
type input "08/28/2025 4:00 PM"
click at [436, 273] on div "Cancel Save Event" at bounding box center [404, 272] width 424 height 21
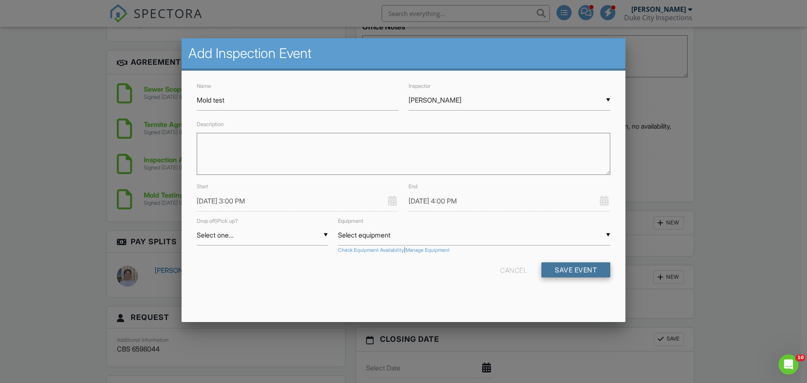
click at [570, 270] on button "Save Event" at bounding box center [575, 269] width 69 height 15
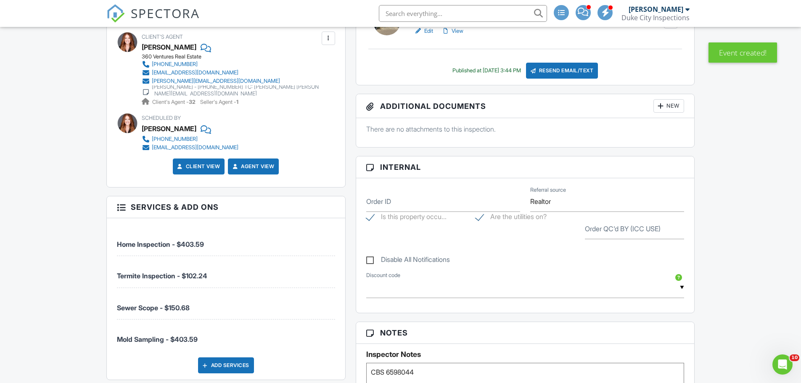
scroll to position [462, 0]
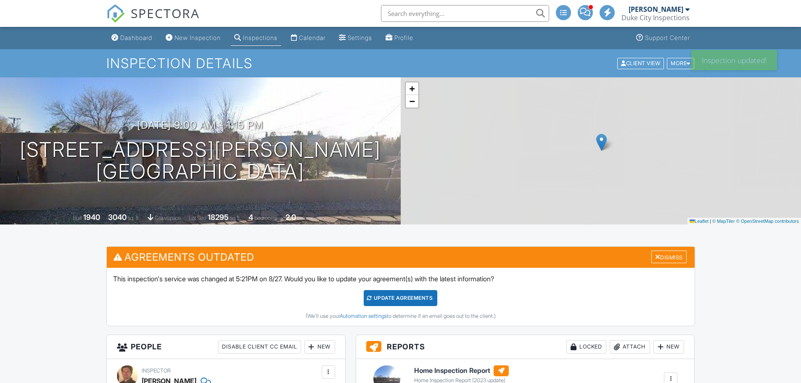
scroll to position [673, 0]
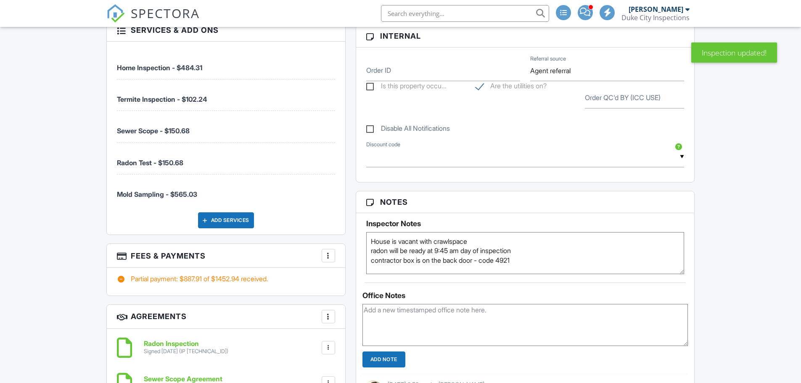
click at [324, 254] on div at bounding box center [328, 255] width 8 height 8
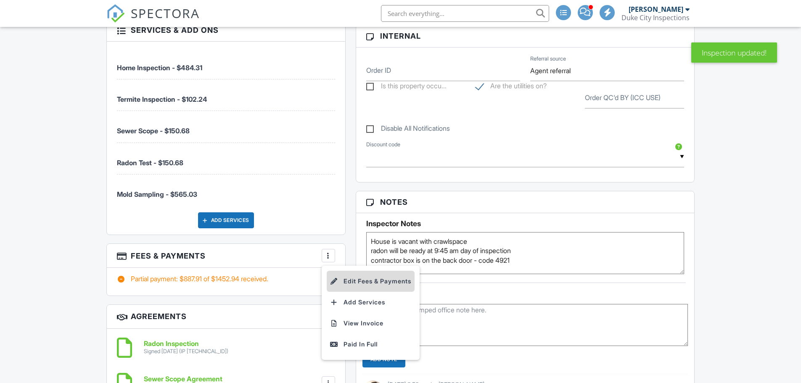
click at [349, 280] on li "Edit Fees & Payments" at bounding box center [371, 281] width 88 height 21
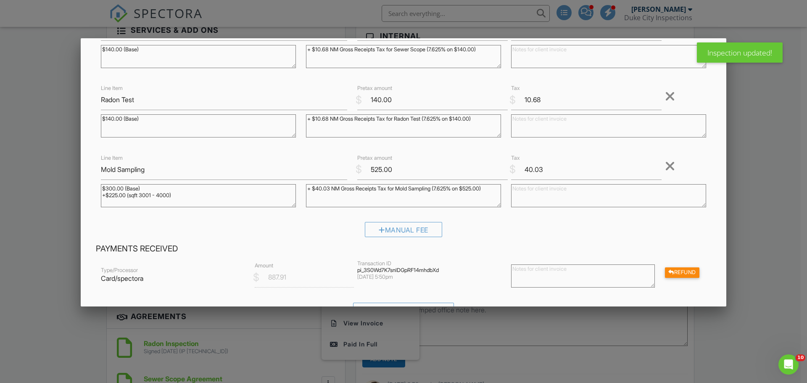
scroll to position [210, 0]
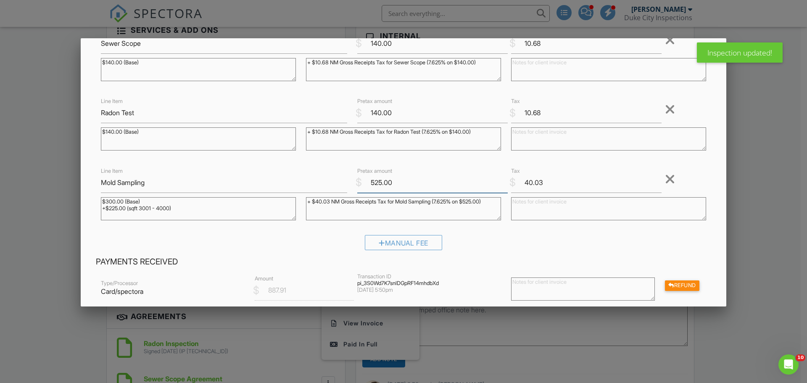
drag, startPoint x: 388, startPoint y: 184, endPoint x: 332, endPoint y: 185, distance: 55.9
click at [332, 185] on div "Line Item Mold Sampling $ Pretax amount 525.00 $ Tax 40.03 Remove $300.00 (Base…" at bounding box center [403, 196] width 615 height 61
type input "3"
type input "375.00"
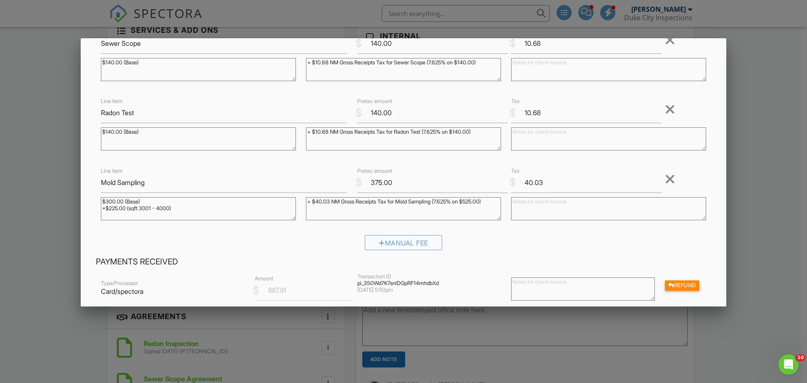
click at [327, 201] on textarea "+ $40.03 NM Gross Receipts Tax for Mold Sampling (7.625% on $525.00)" at bounding box center [403, 208] width 195 height 23
type textarea "+ $ NM Gross Receipts Tax for Mold Sampling (7.625% on $525.00)"
drag, startPoint x: 393, startPoint y: 184, endPoint x: 335, endPoint y: 179, distance: 58.2
click at [335, 179] on div "Line Item Mold Sampling $ Pretax amount 375.00 $ Tax 40.03 Remove $300.00 (Base…" at bounding box center [403, 196] width 615 height 61
click at [550, 185] on input "40.03" at bounding box center [586, 182] width 150 height 21
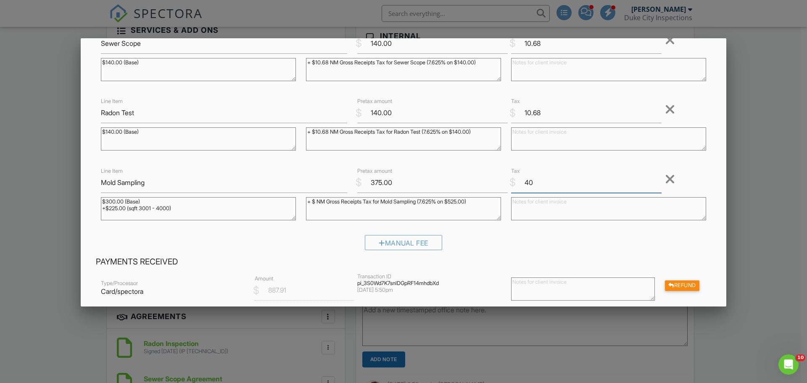
type input "4"
type input "28.60"
click at [466, 203] on textarea "+ $40.03 NM Gross Receipts Tax for Mold Sampling (7.625% on $525.00)" at bounding box center [403, 208] width 195 height 23
type textarea "+ $ NM Gross Receipts Tax for Mold Sampling (7.625% on $375.00)"
drag, startPoint x: 177, startPoint y: 210, endPoint x: 103, endPoint y: 208, distance: 74.0
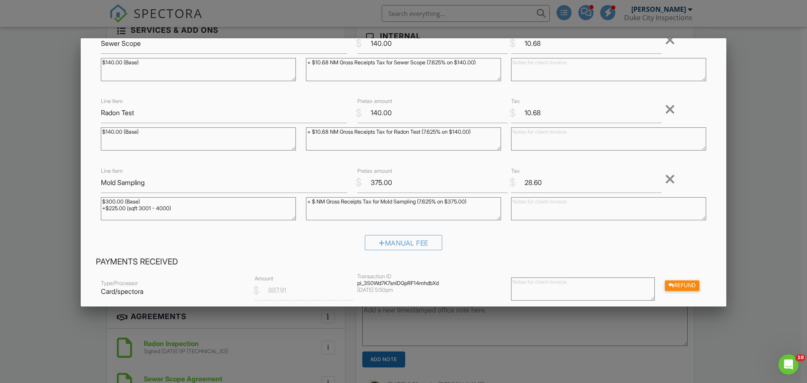
click at [103, 208] on textarea "$300.00 (Base) +$225.00 (sqft 3001 - 4000)" at bounding box center [198, 208] width 195 height 23
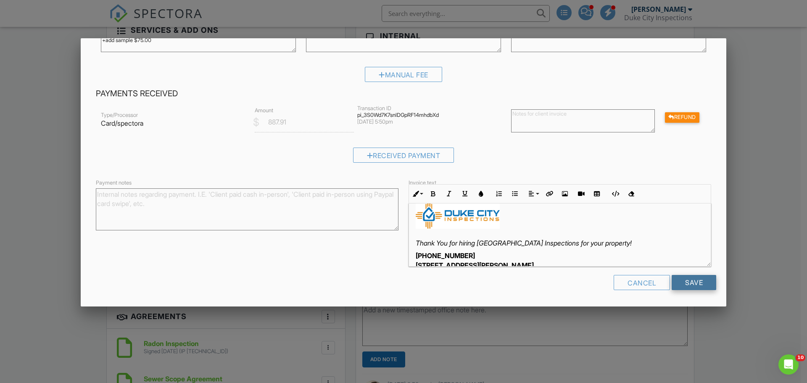
scroll to position [37, 0]
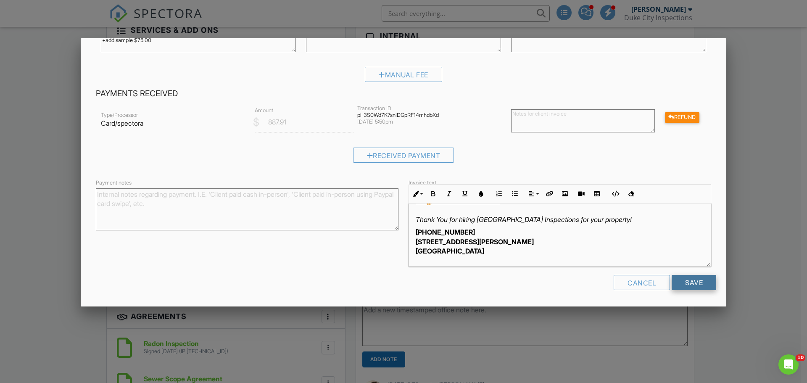
type textarea "$300.00 (Base) +add sample $75.00"
click at [688, 280] on input "Save" at bounding box center [694, 282] width 45 height 15
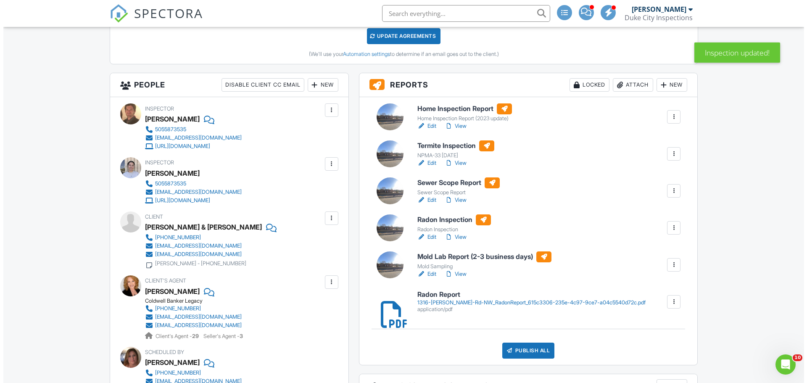
scroll to position [252, 0]
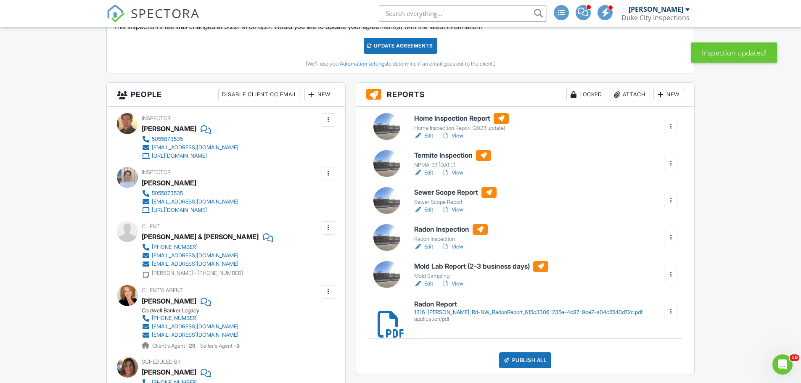
click at [670, 236] on div at bounding box center [670, 237] width 8 height 8
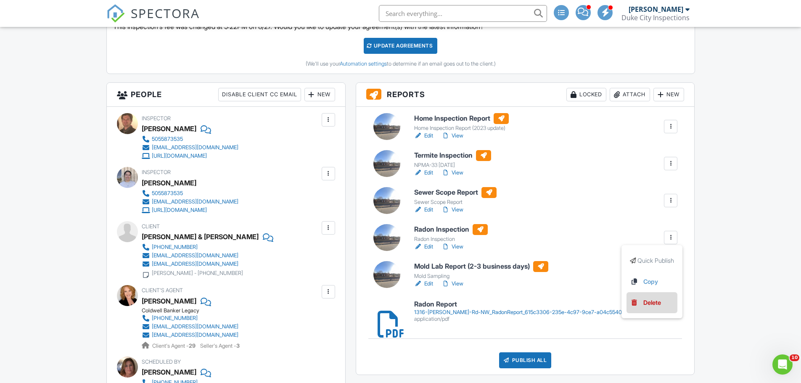
click at [641, 298] on link "Delete" at bounding box center [652, 302] width 44 height 9
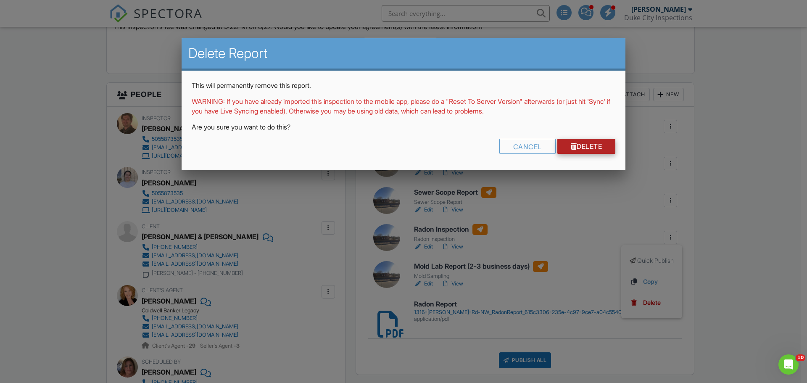
click at [576, 141] on link "Delete" at bounding box center [586, 146] width 58 height 15
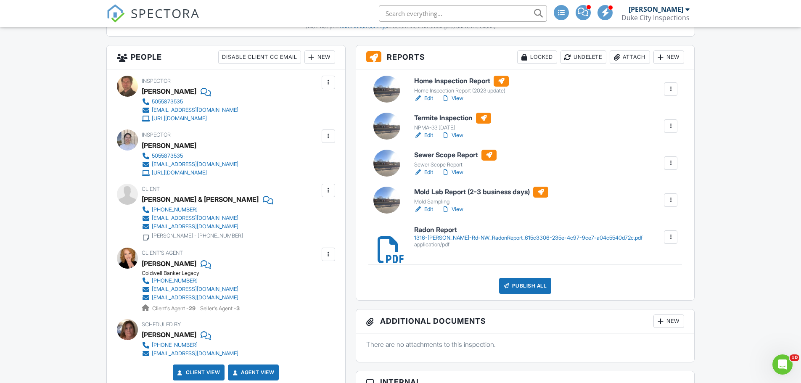
scroll to position [252, 0]
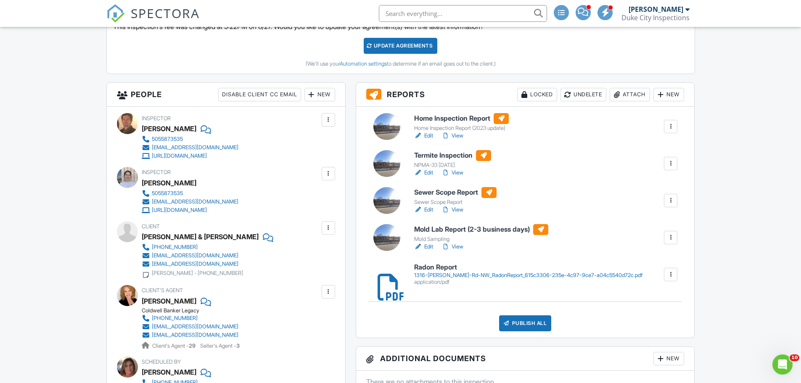
click at [423, 172] on link "Edit" at bounding box center [423, 173] width 19 height 8
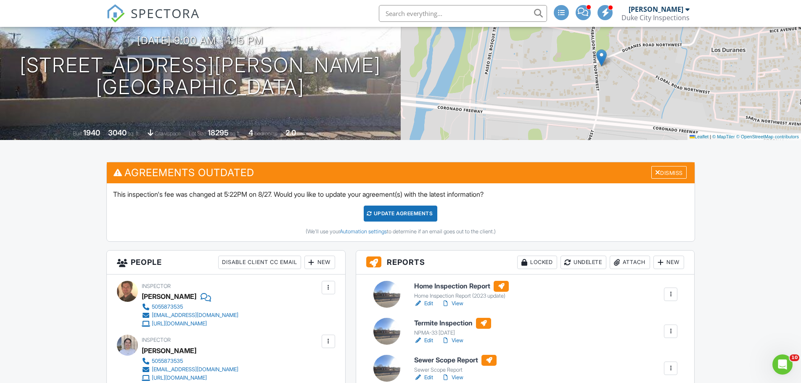
scroll to position [84, 0]
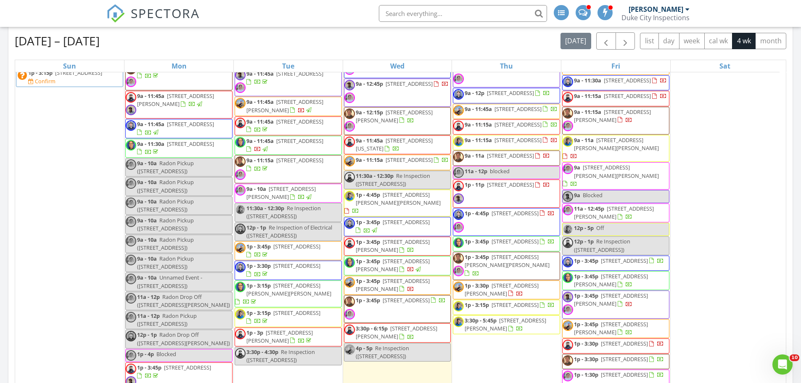
scroll to position [541, 0]
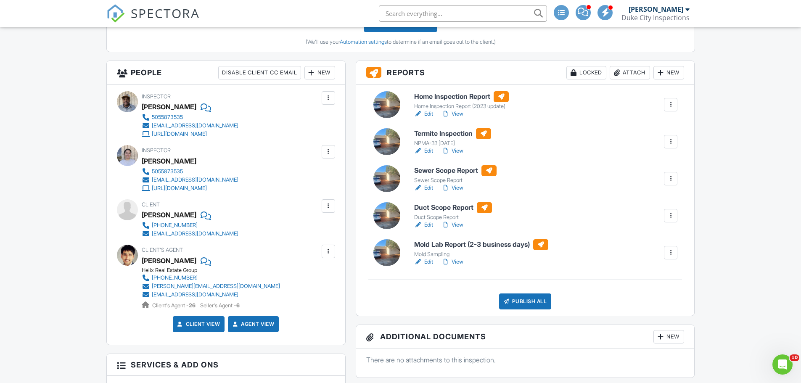
scroll to position [294, 0]
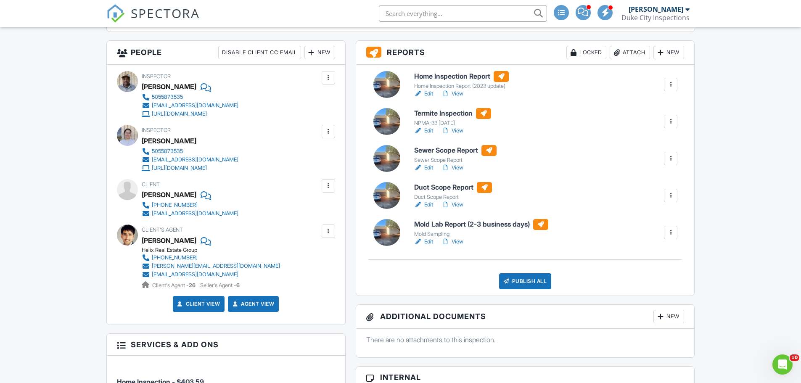
drag, startPoint x: 424, startPoint y: 202, endPoint x: 423, endPoint y: 184, distance: 18.1
click at [424, 202] on link "Edit" at bounding box center [423, 205] width 19 height 8
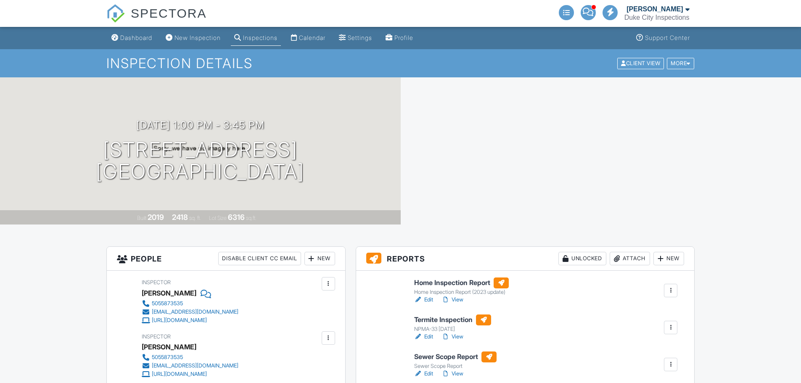
click at [423, 332] on link "Edit" at bounding box center [423, 336] width 19 height 8
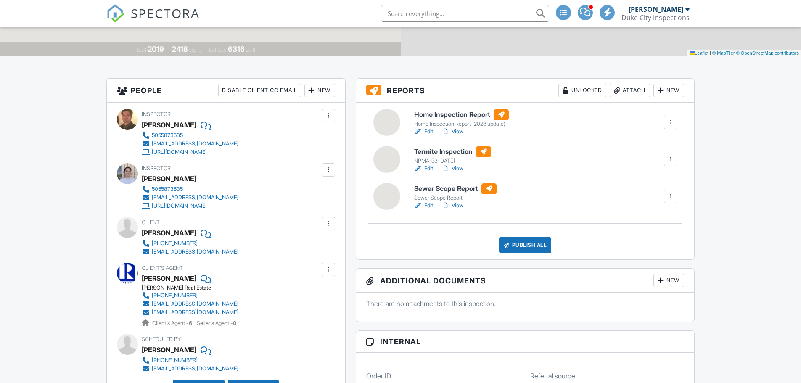
scroll to position [168, 0]
